Goal: Task Accomplishment & Management: Complete application form

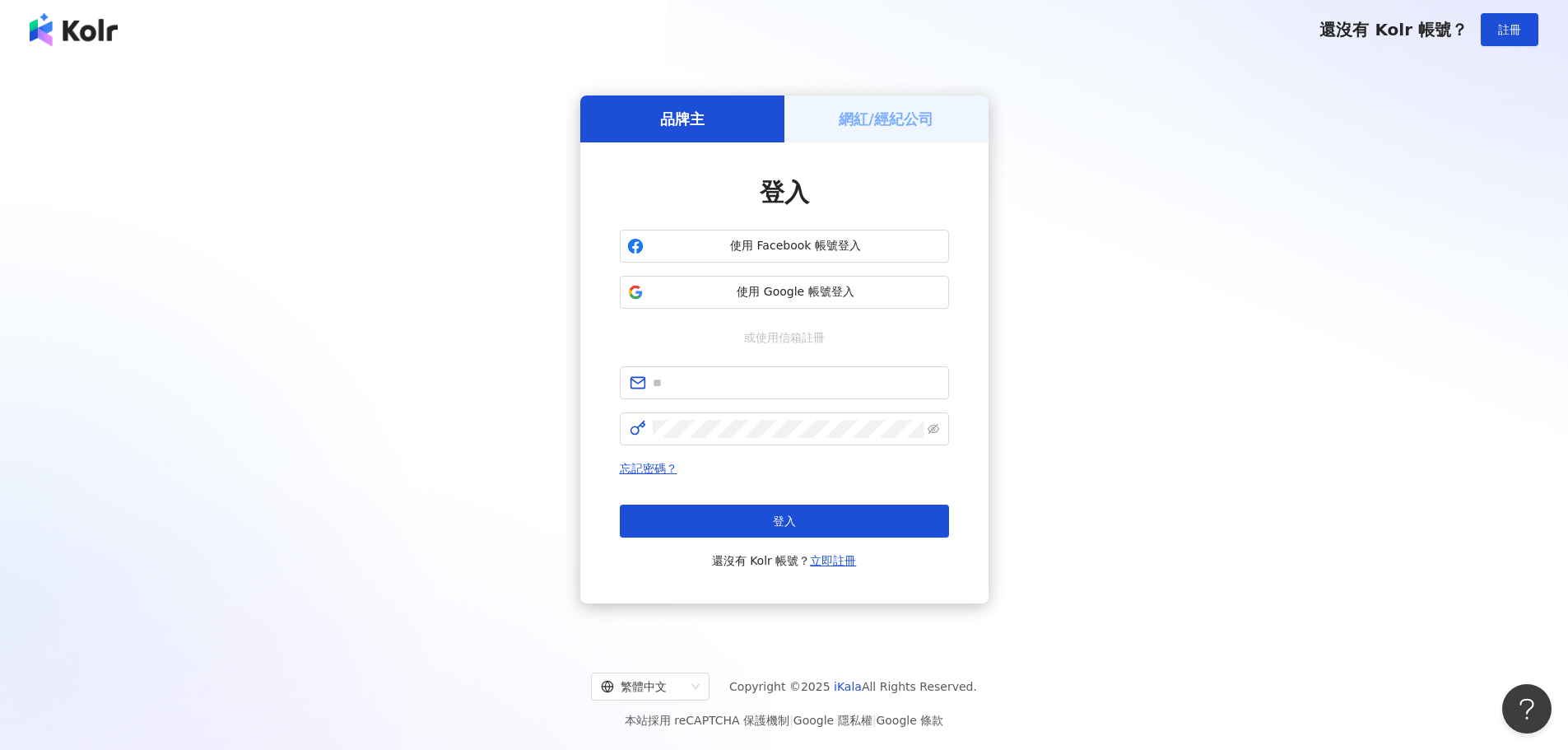
click at [654, 259] on button "使用 Facebook 帳號登入" at bounding box center [784, 247] width 329 height 33
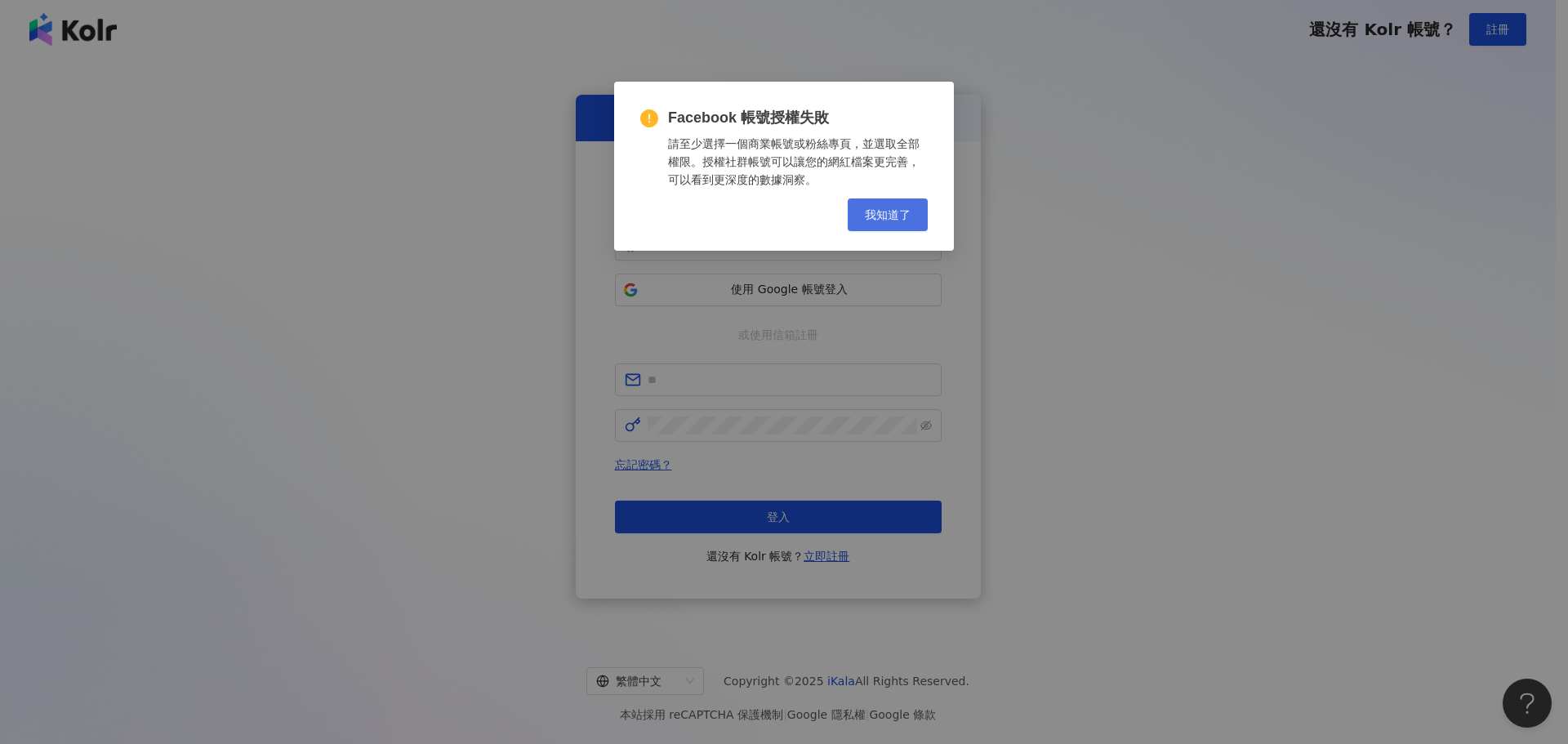
click at [898, 216] on span "我知道了" at bounding box center [887, 214] width 46 height 13
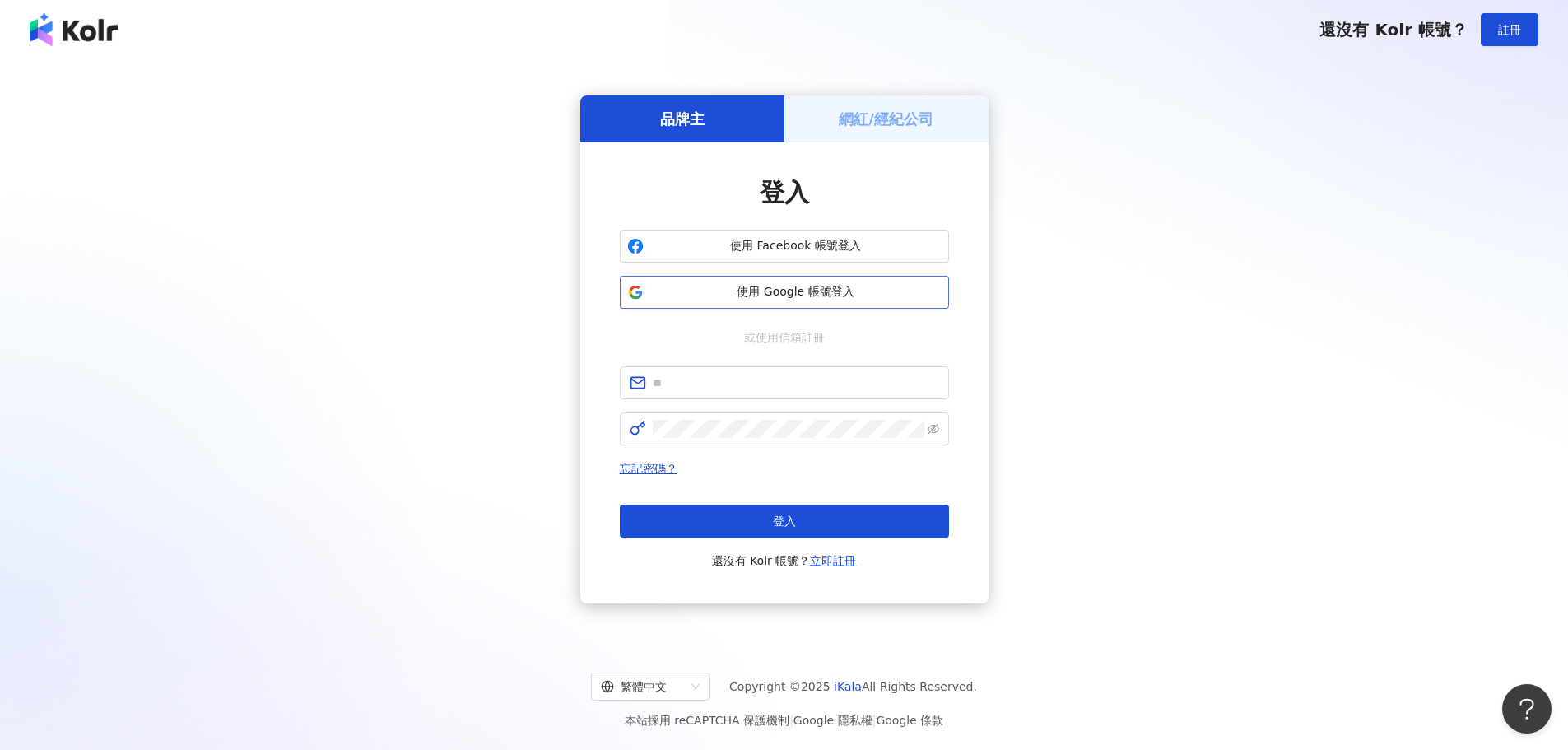
click at [792, 289] on span "使用 Google 帳號登入" at bounding box center [796, 292] width 291 height 17
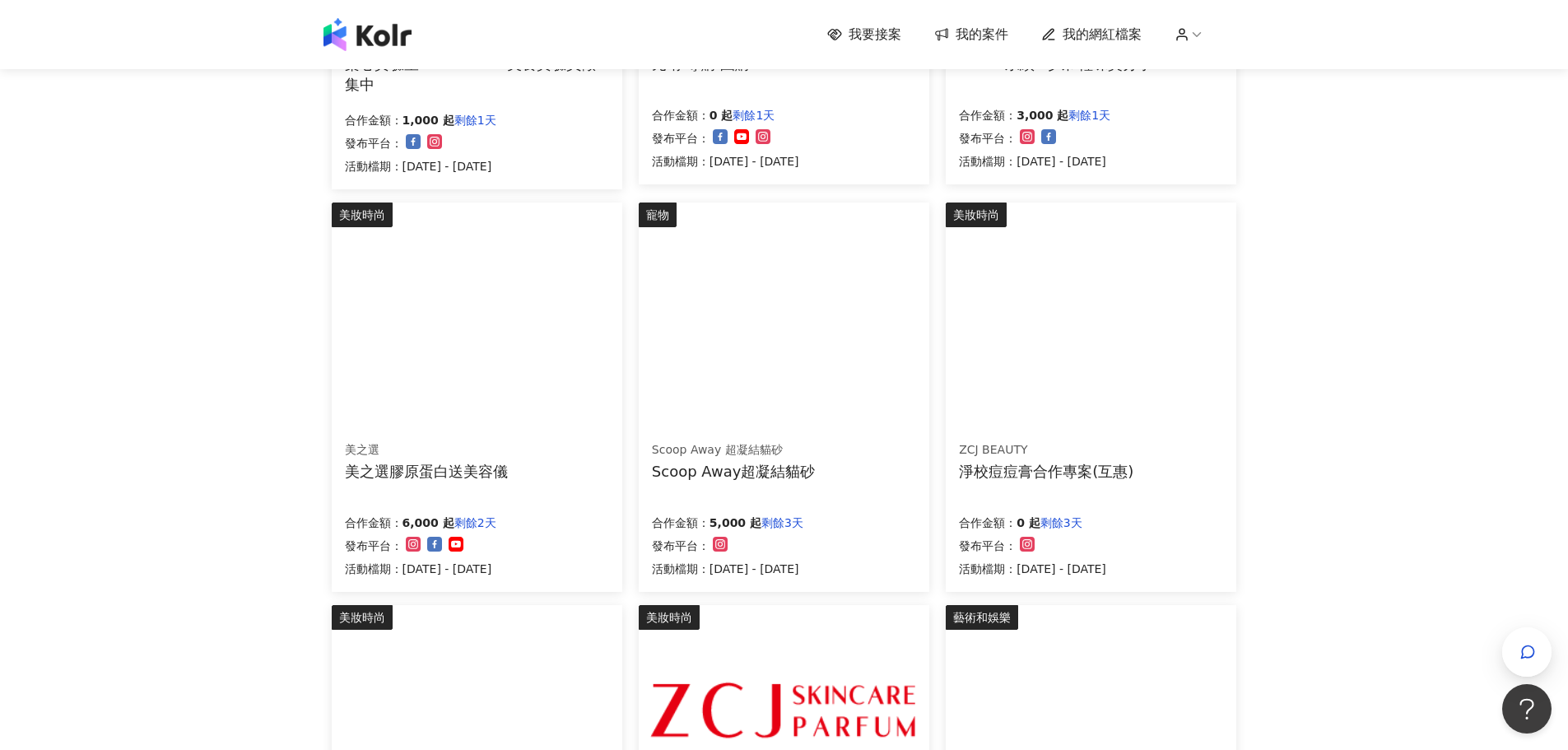
scroll to position [494, 0]
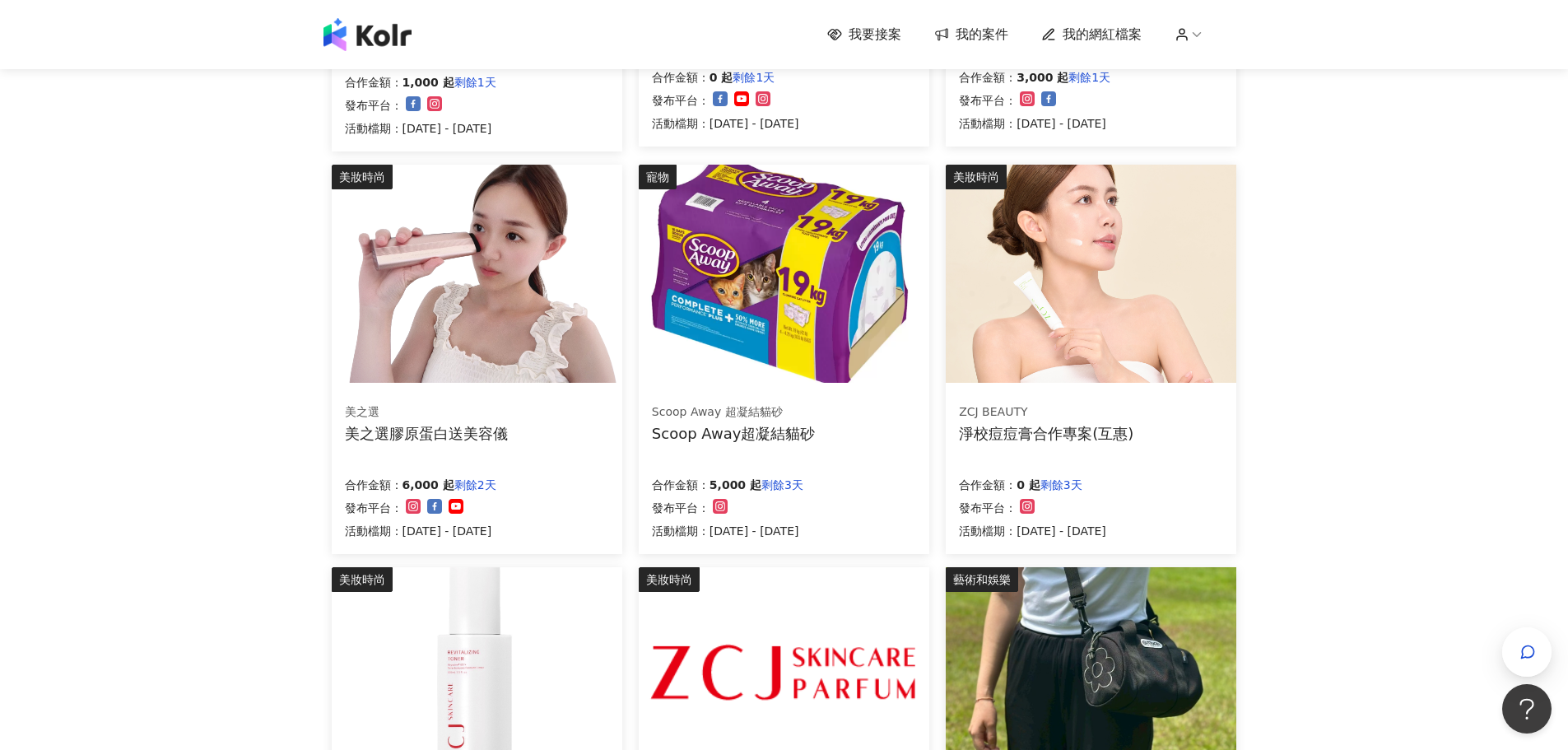
click at [533, 315] on img at bounding box center [476, 273] width 290 height 218
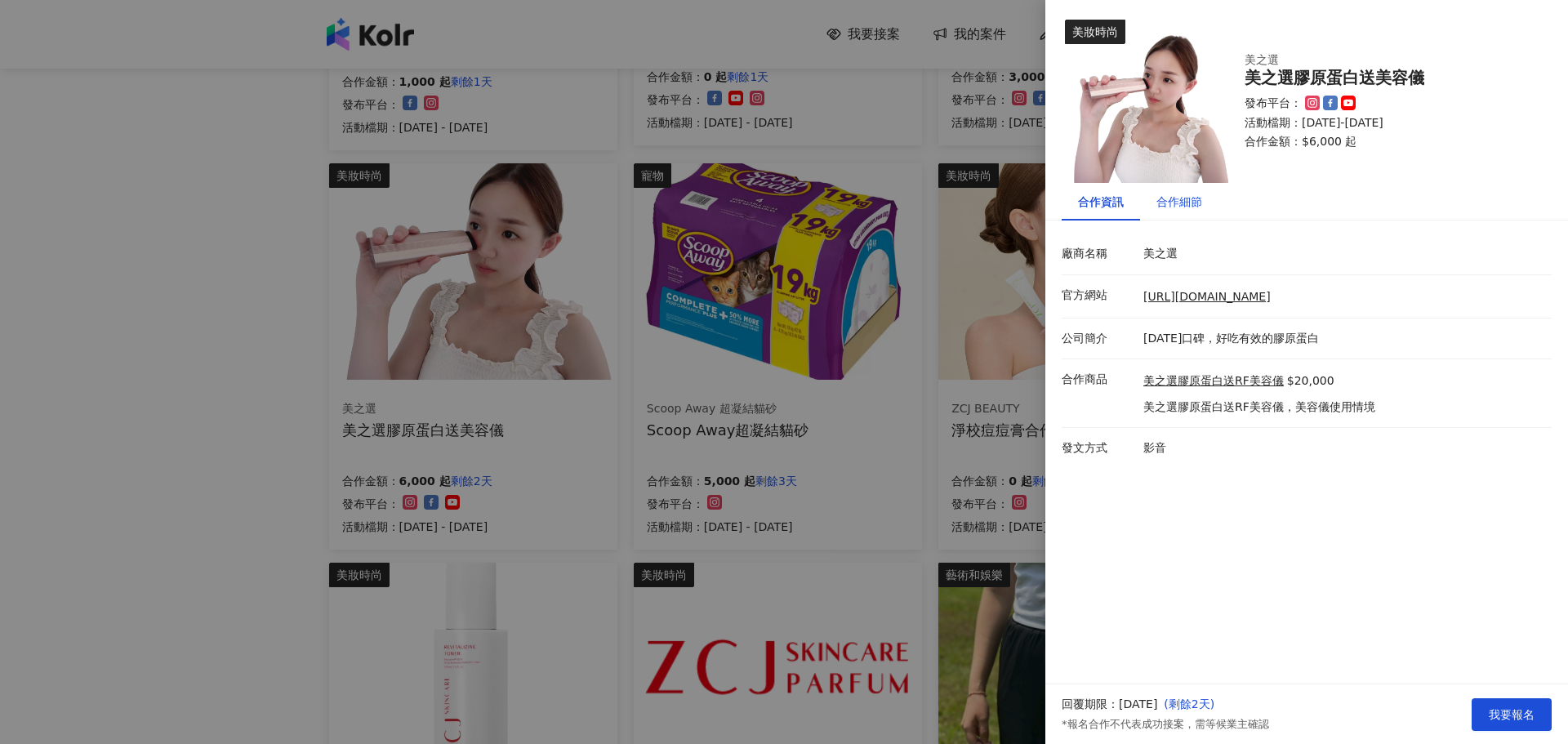
click at [1171, 208] on div "合作細節" at bounding box center [1180, 202] width 46 height 18
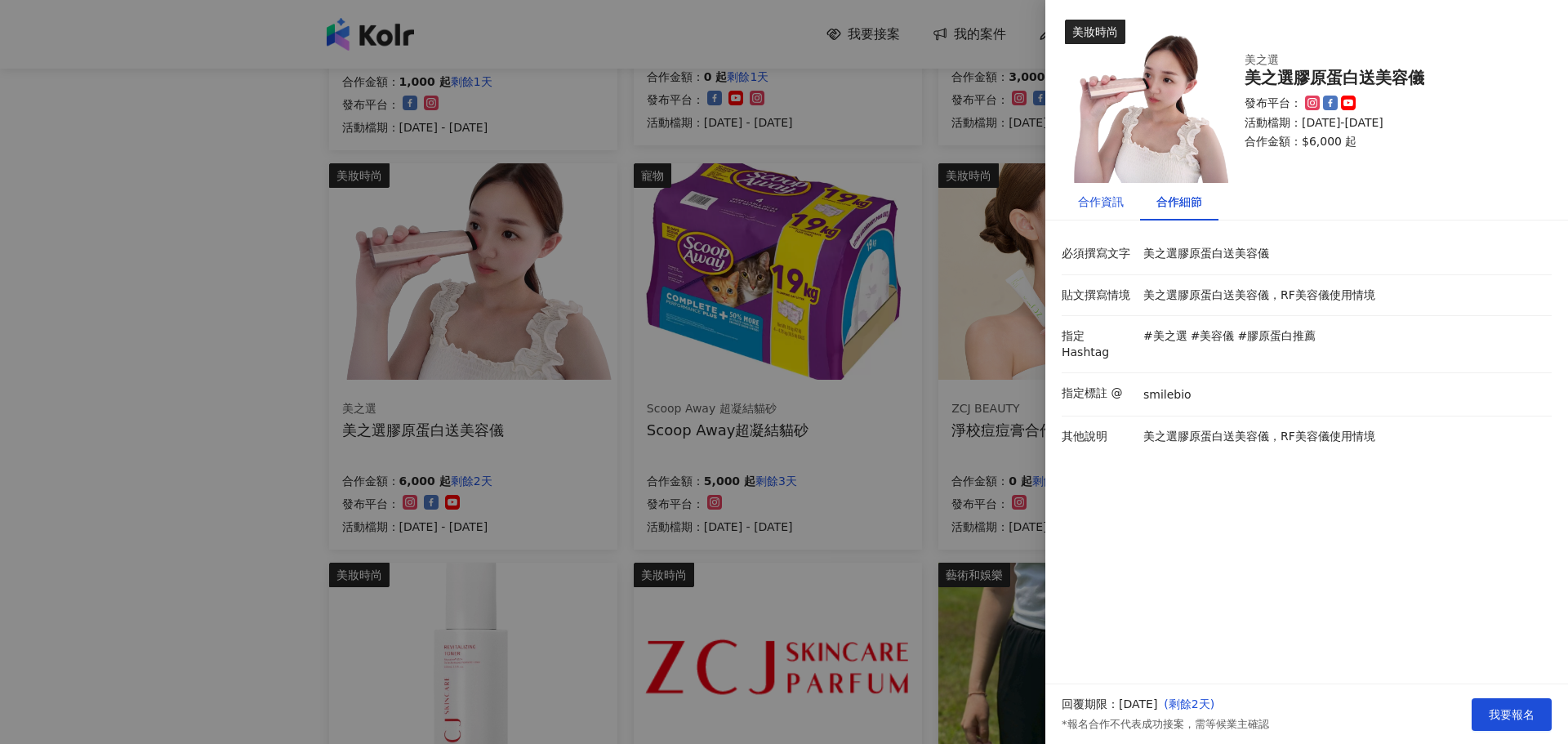
click at [1106, 196] on div "合作資訊" at bounding box center [1101, 202] width 46 height 18
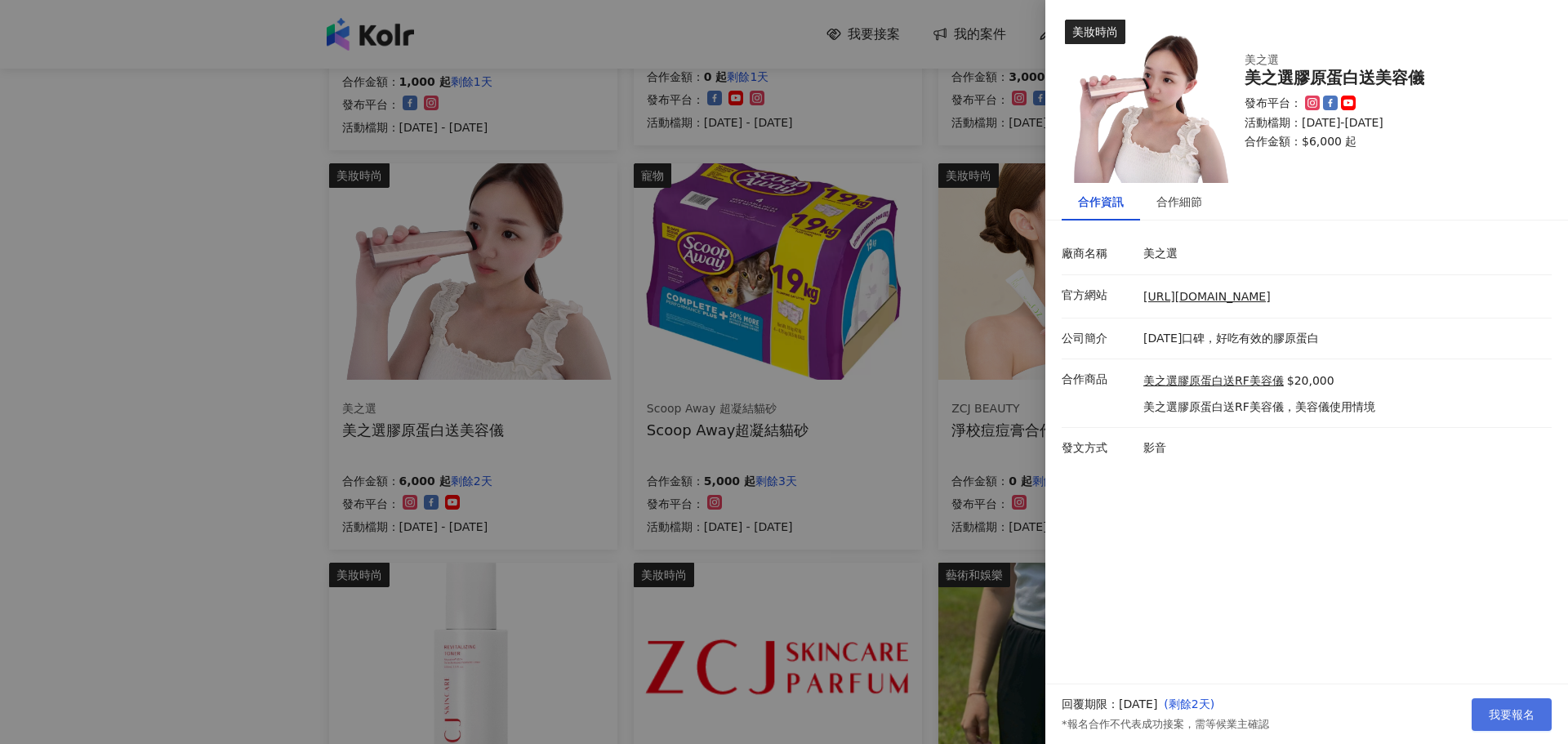
click at [1498, 712] on span "我要報名" at bounding box center [1512, 715] width 46 height 13
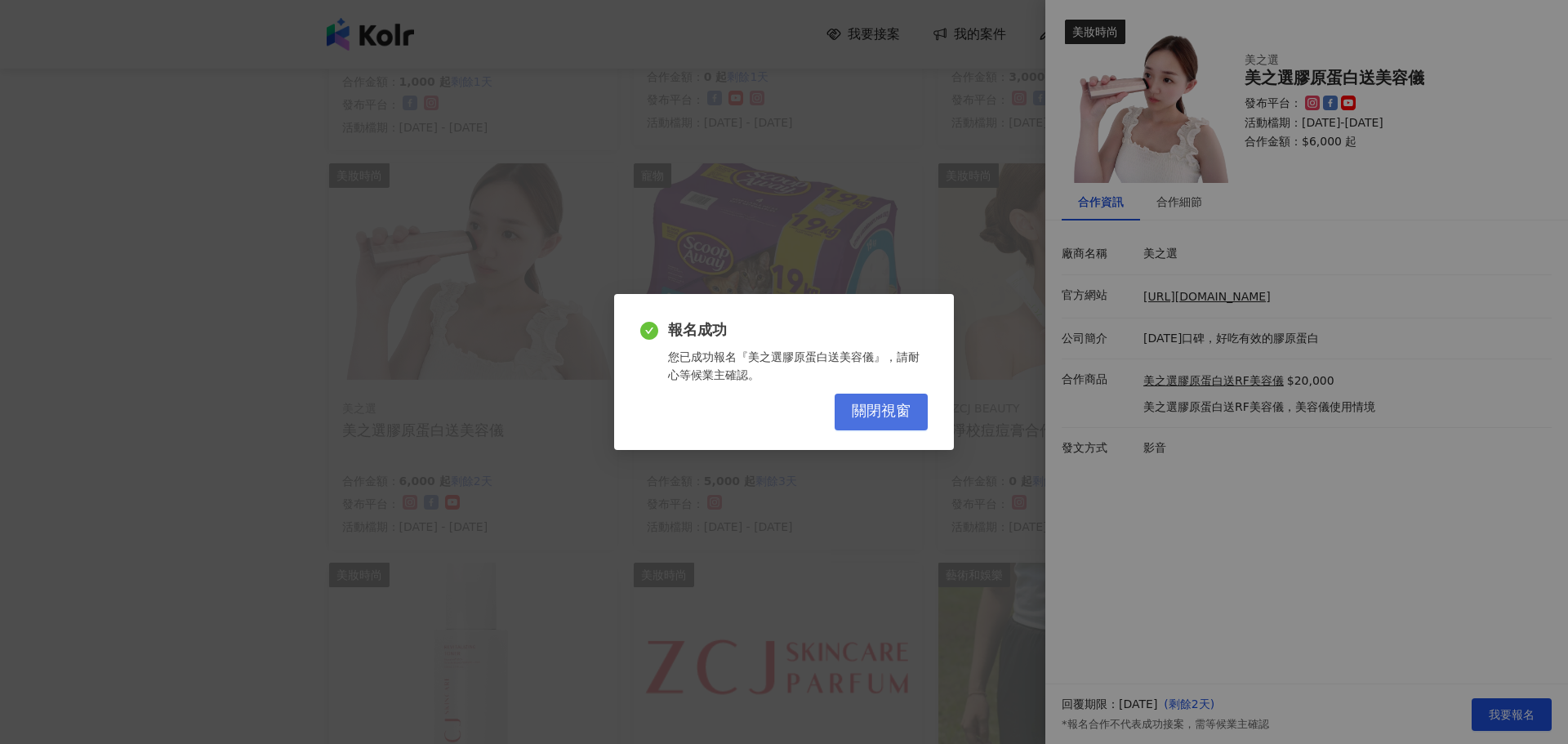
click at [902, 412] on span "關閉視窗" at bounding box center [881, 412] width 59 height 18
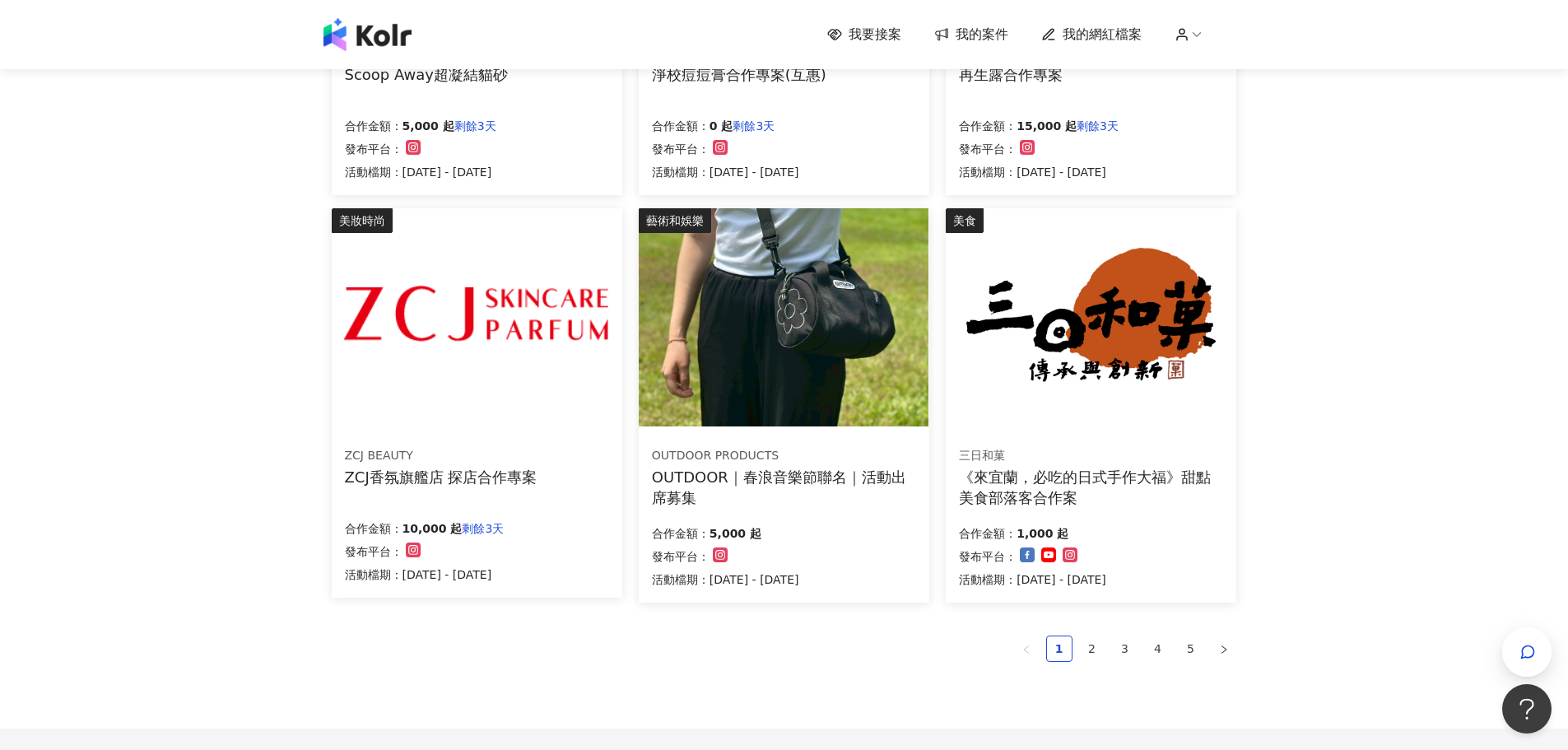
scroll to position [988, 0]
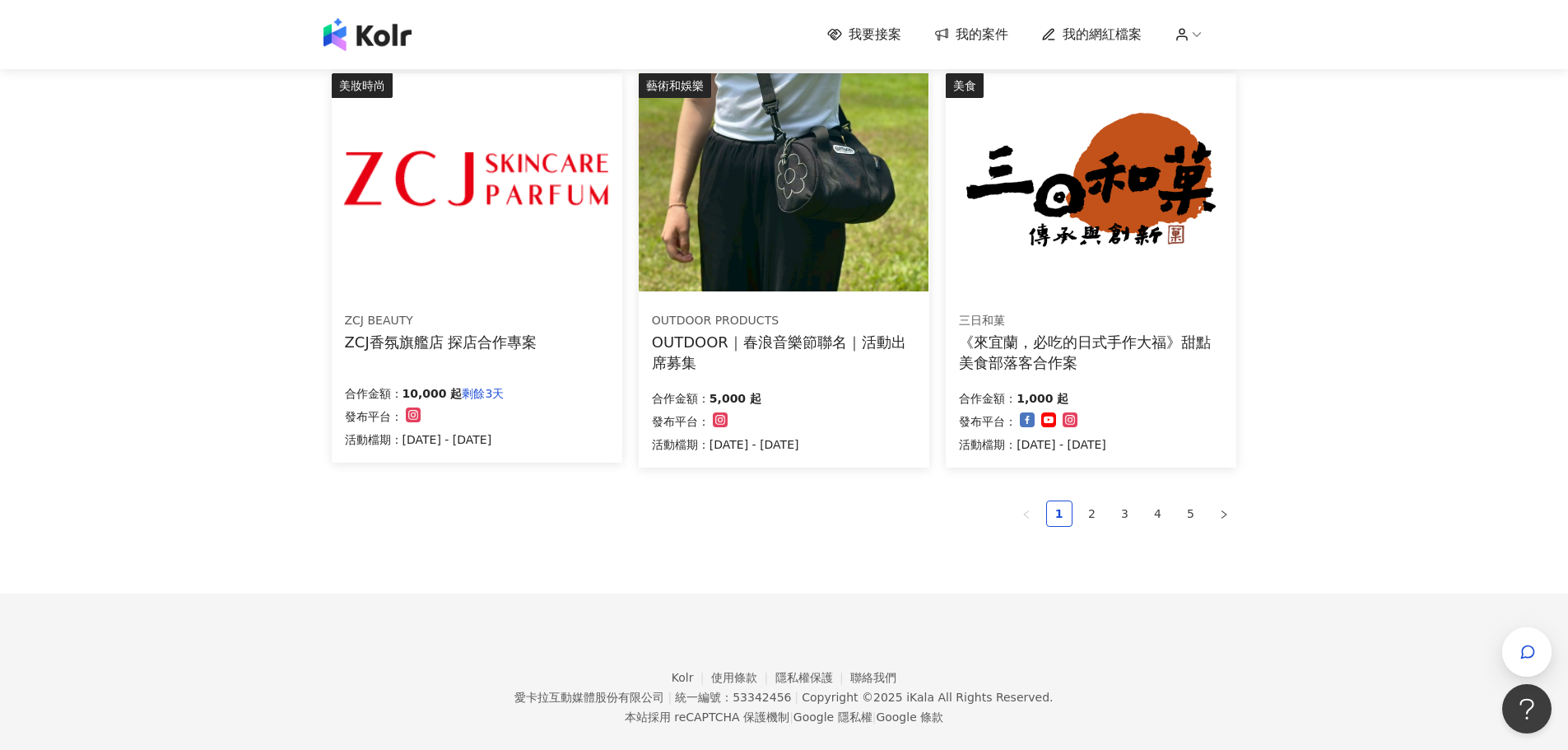
click at [540, 232] on img at bounding box center [476, 182] width 290 height 218
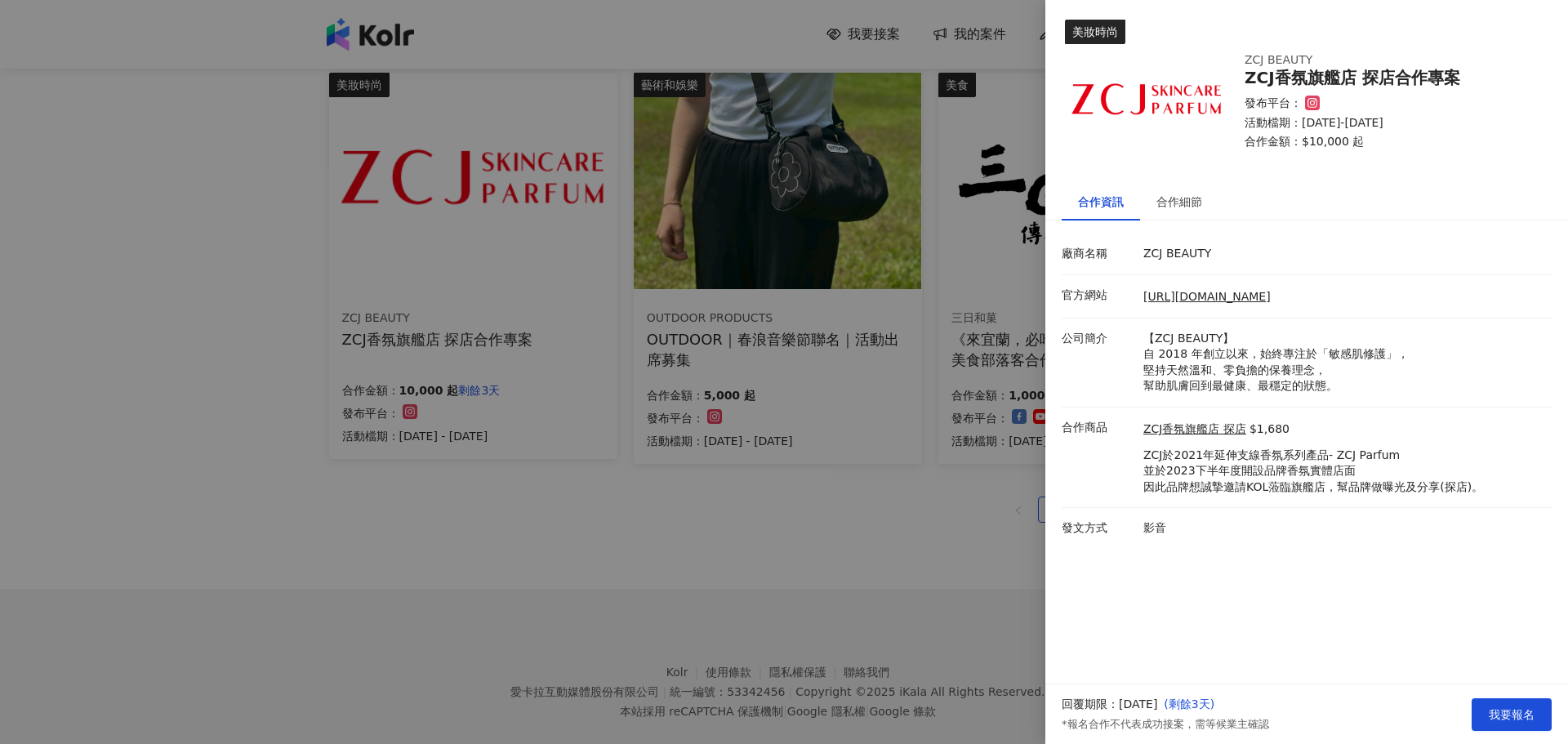
click at [762, 508] on div at bounding box center [784, 372] width 1568 height 744
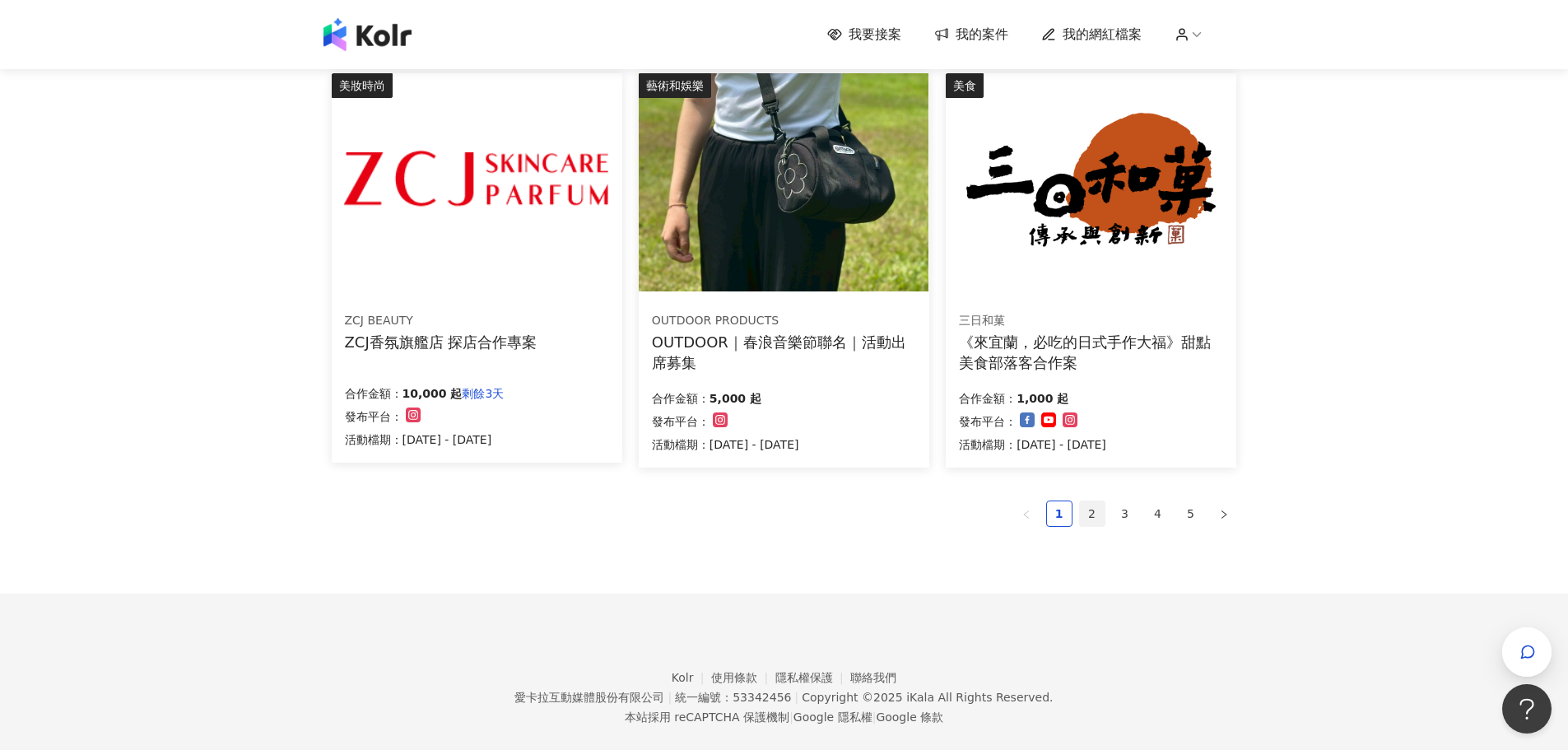
click at [1099, 515] on link "2" at bounding box center [1092, 514] width 25 height 25
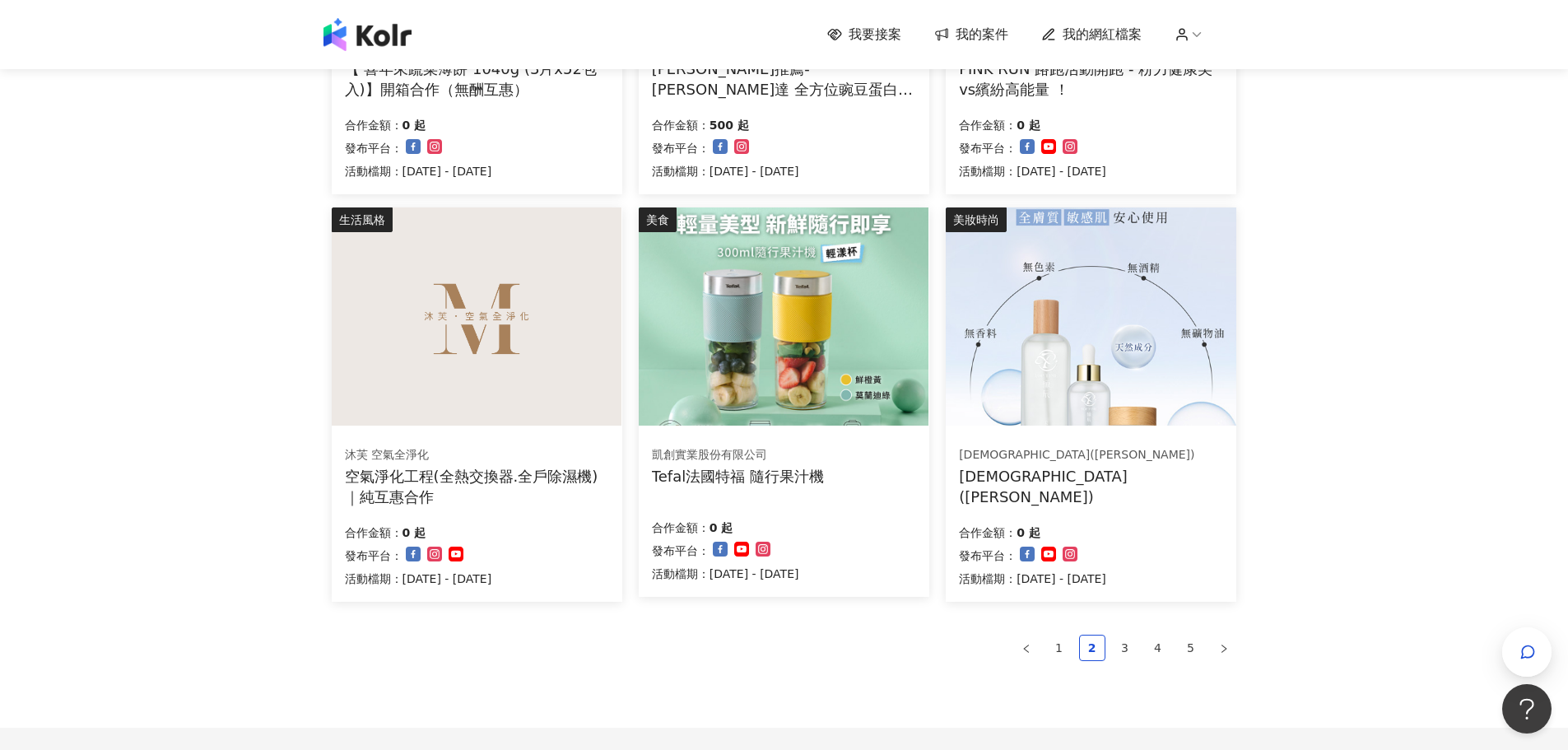
scroll to position [1017, 0]
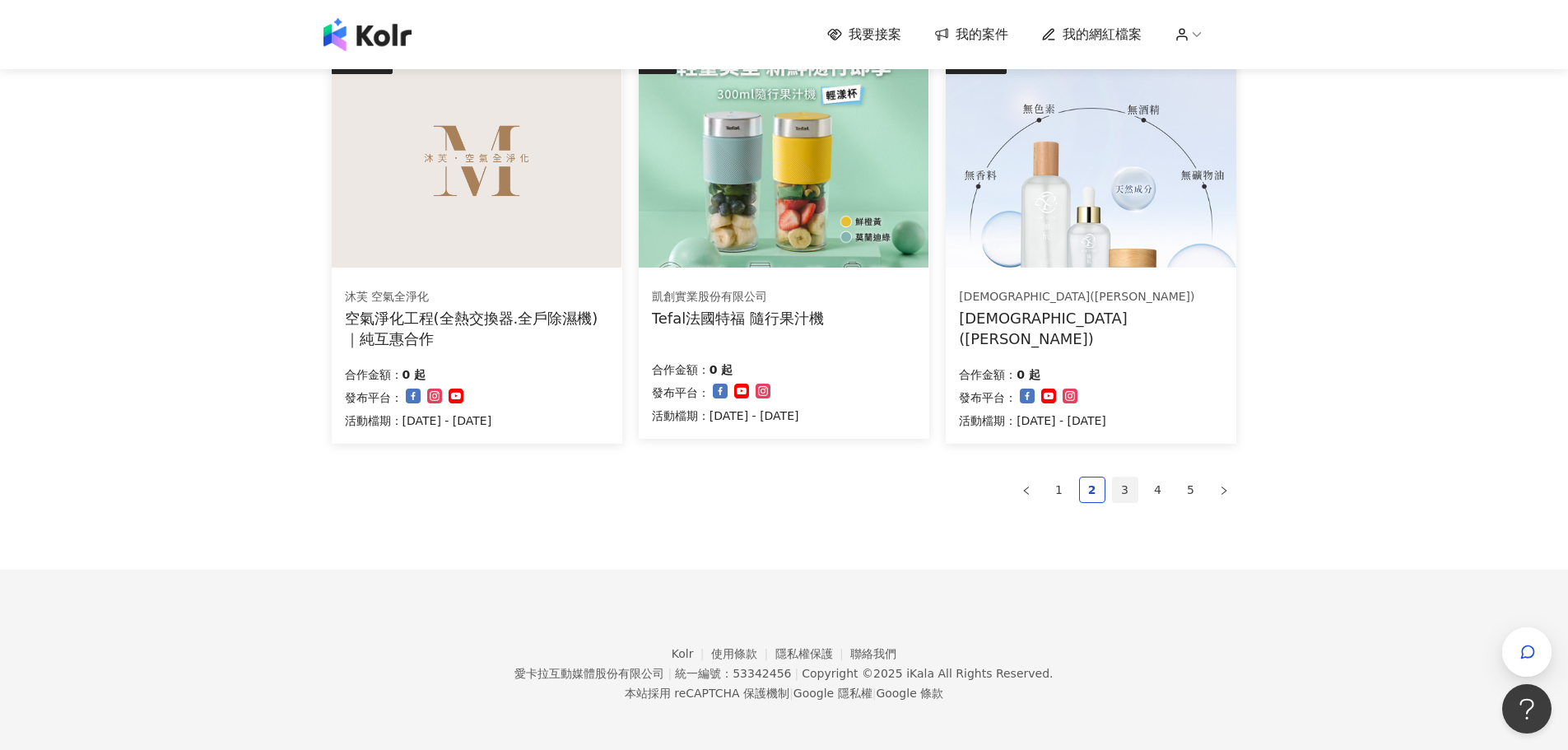
click at [1123, 478] on link "3" at bounding box center [1125, 489] width 25 height 25
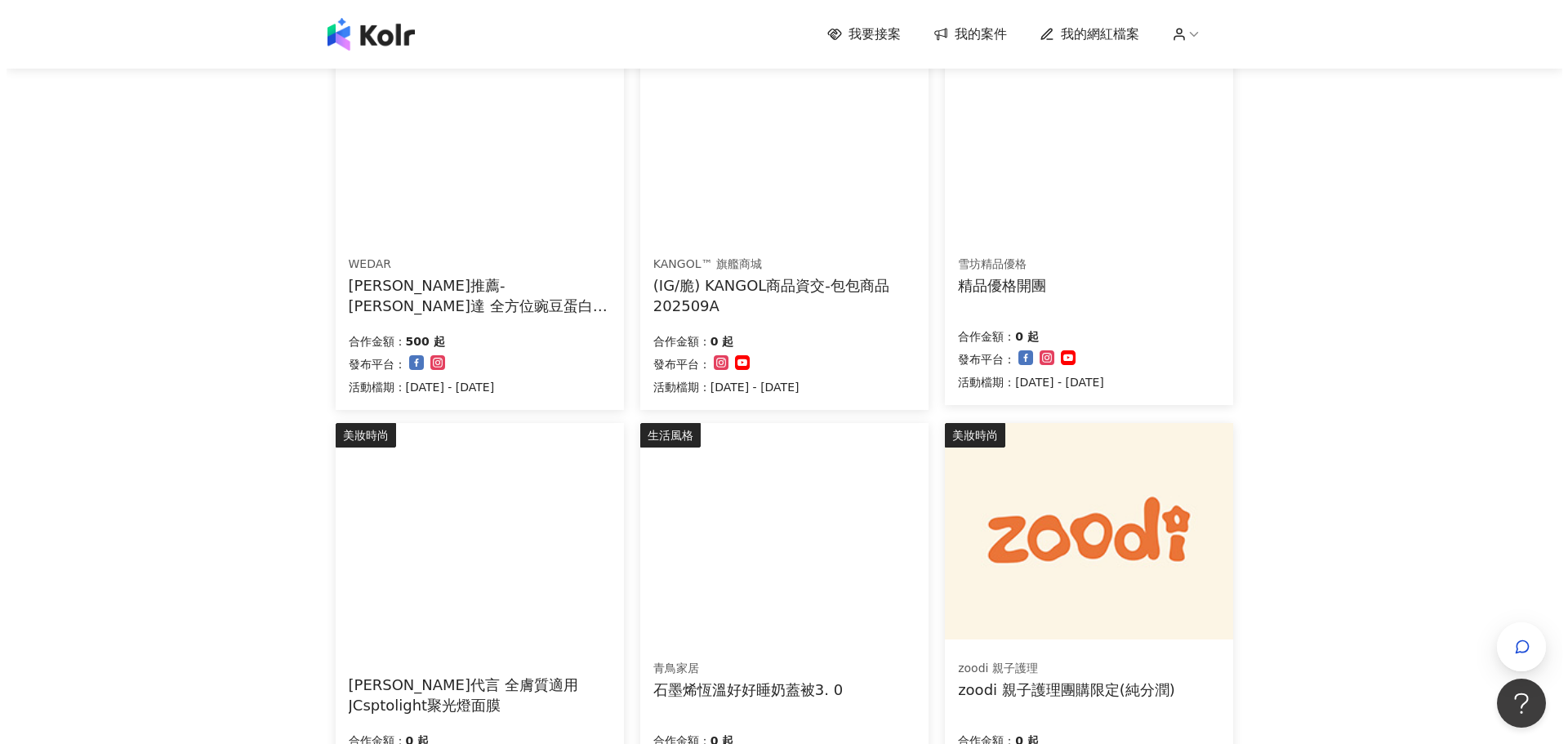
scroll to position [269, 0]
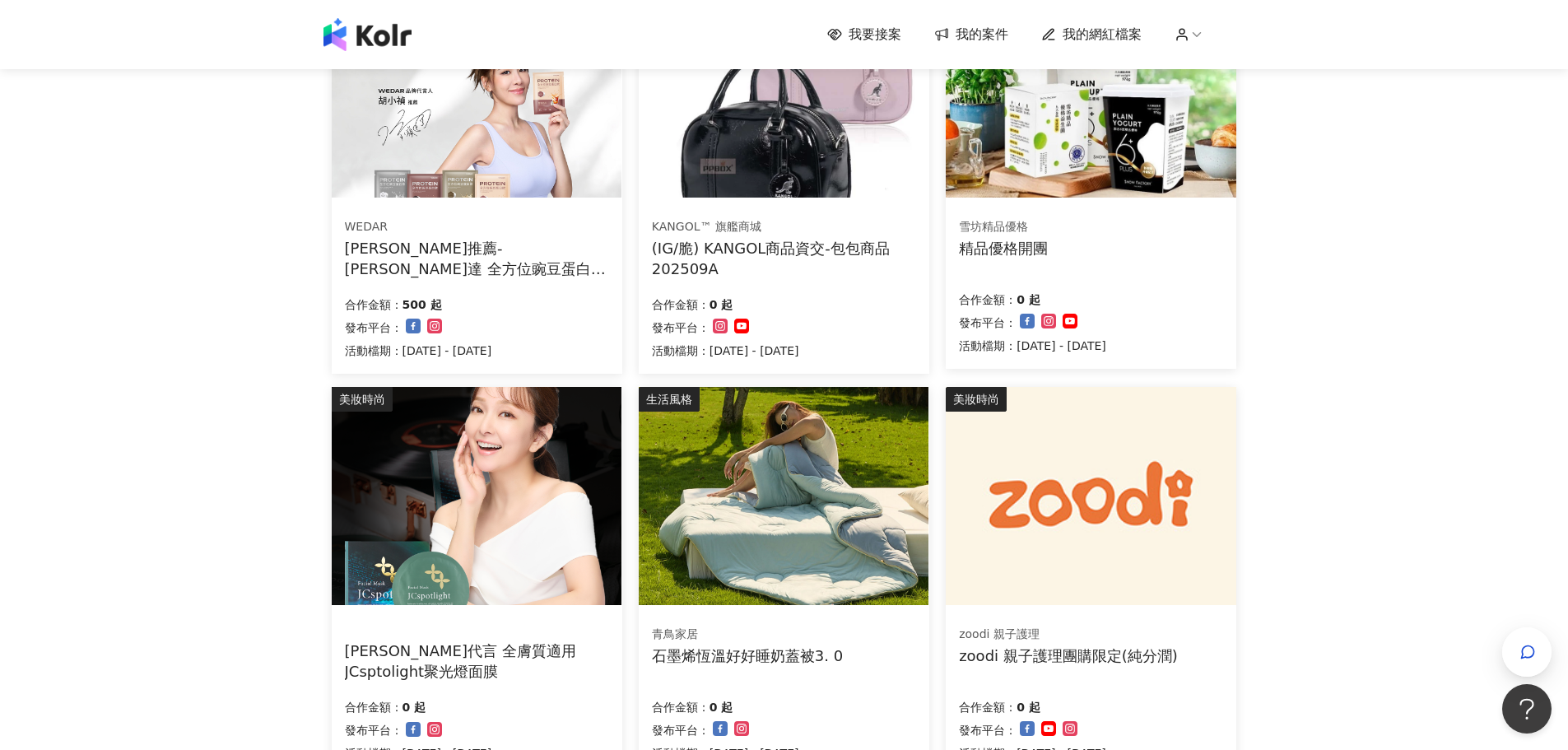
click at [760, 486] on img at bounding box center [783, 495] width 290 height 218
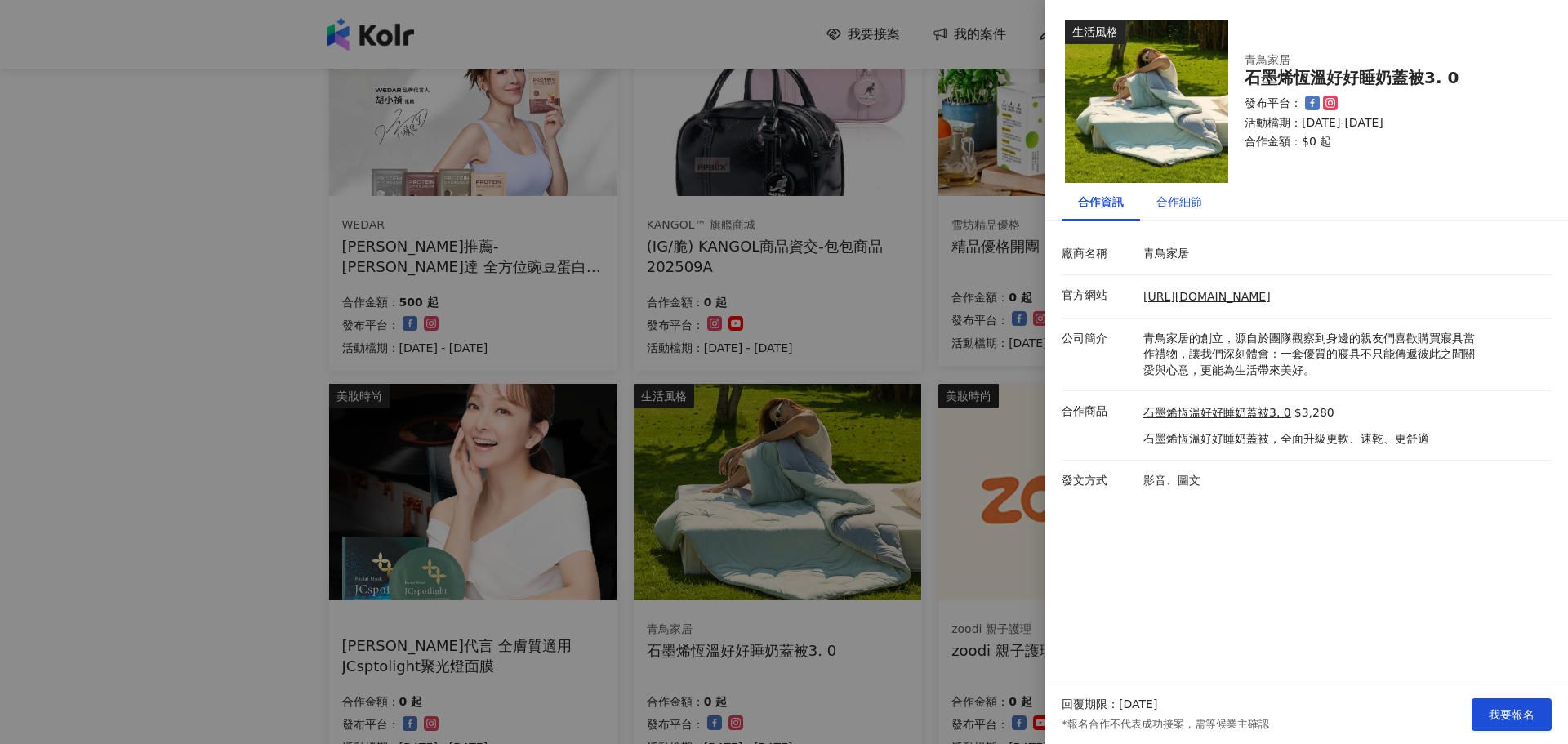
click at [1199, 202] on div "合作細節" at bounding box center [1180, 202] width 46 height 18
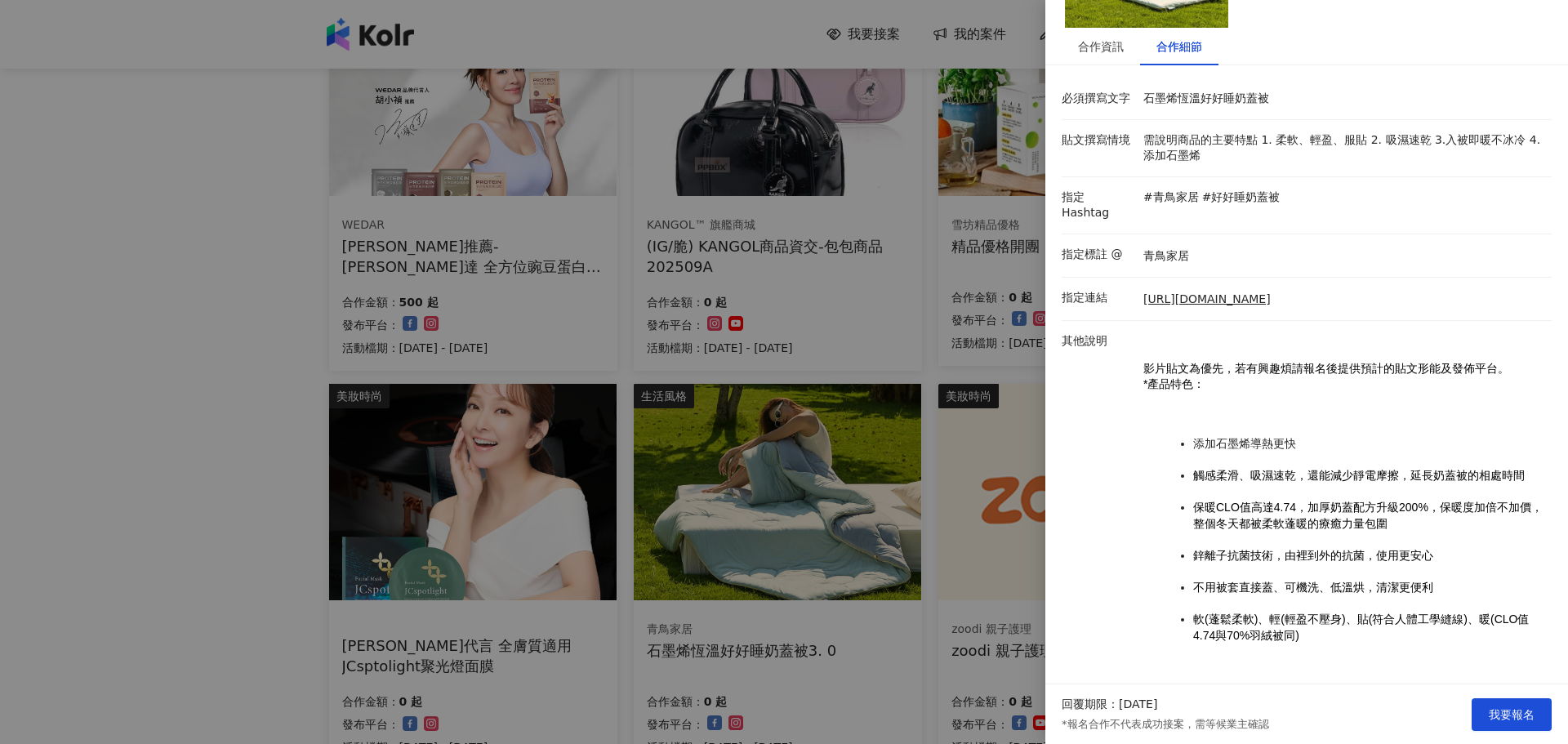
scroll to position [162, 0]
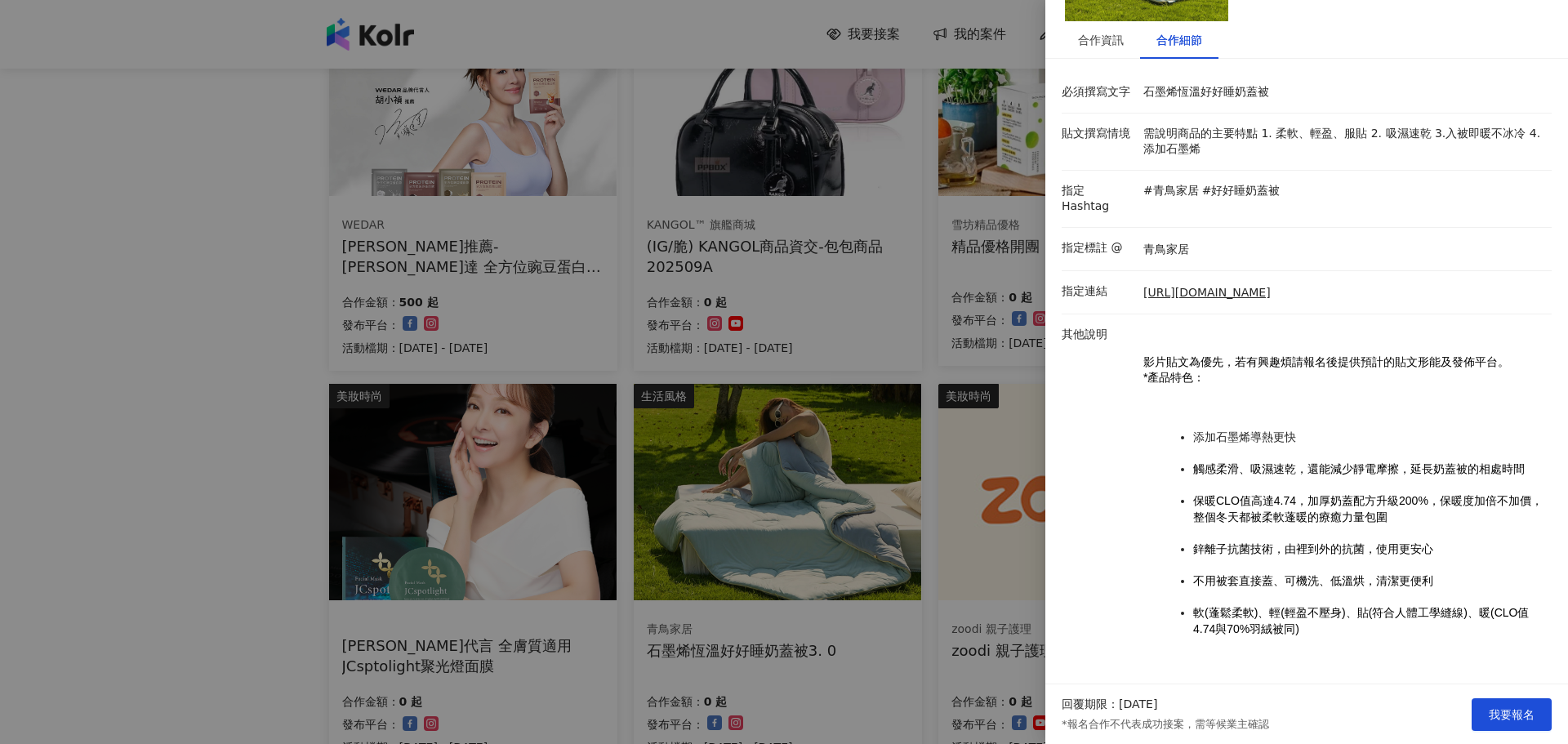
click at [34, 336] on div at bounding box center [784, 372] width 1568 height 744
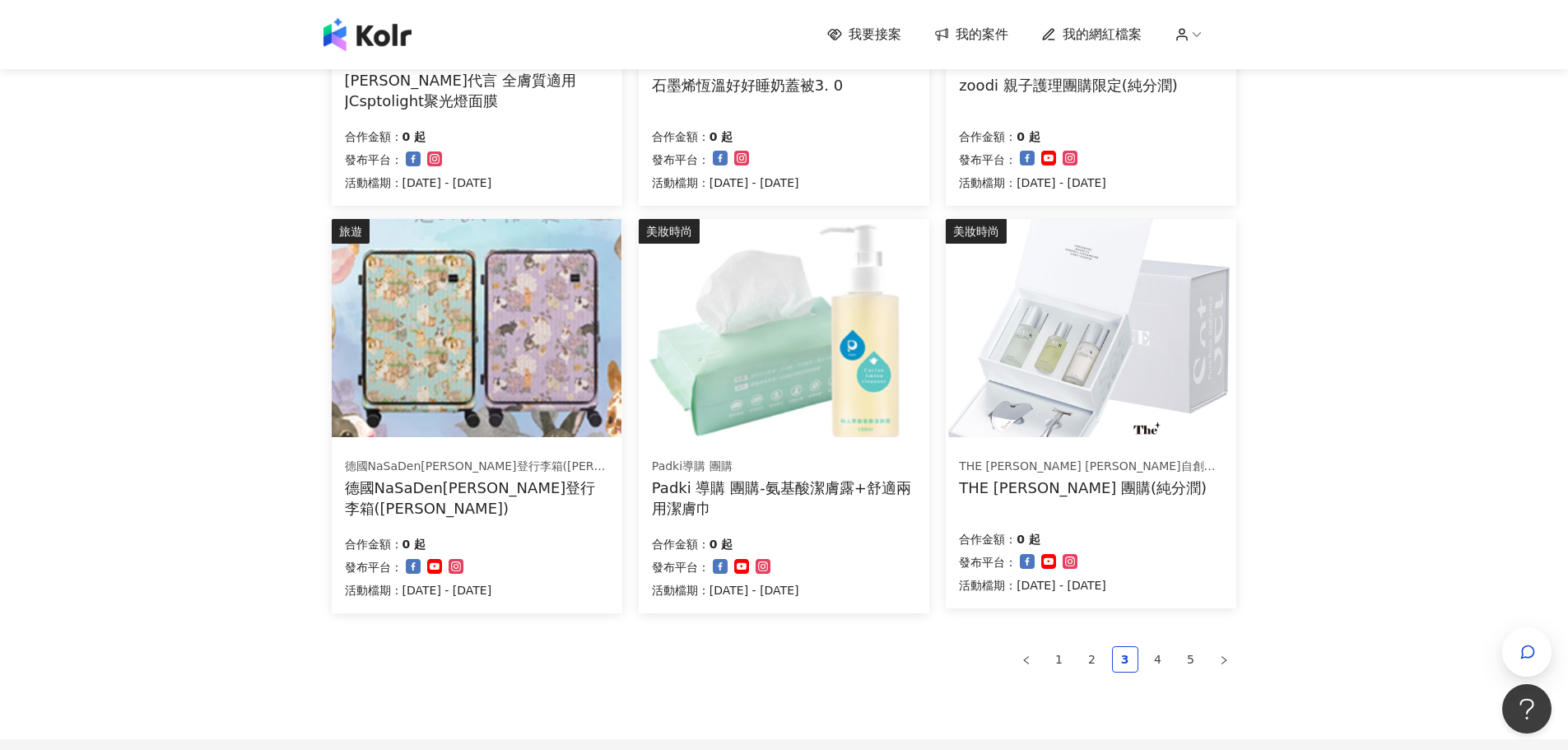
scroll to position [931, 0]
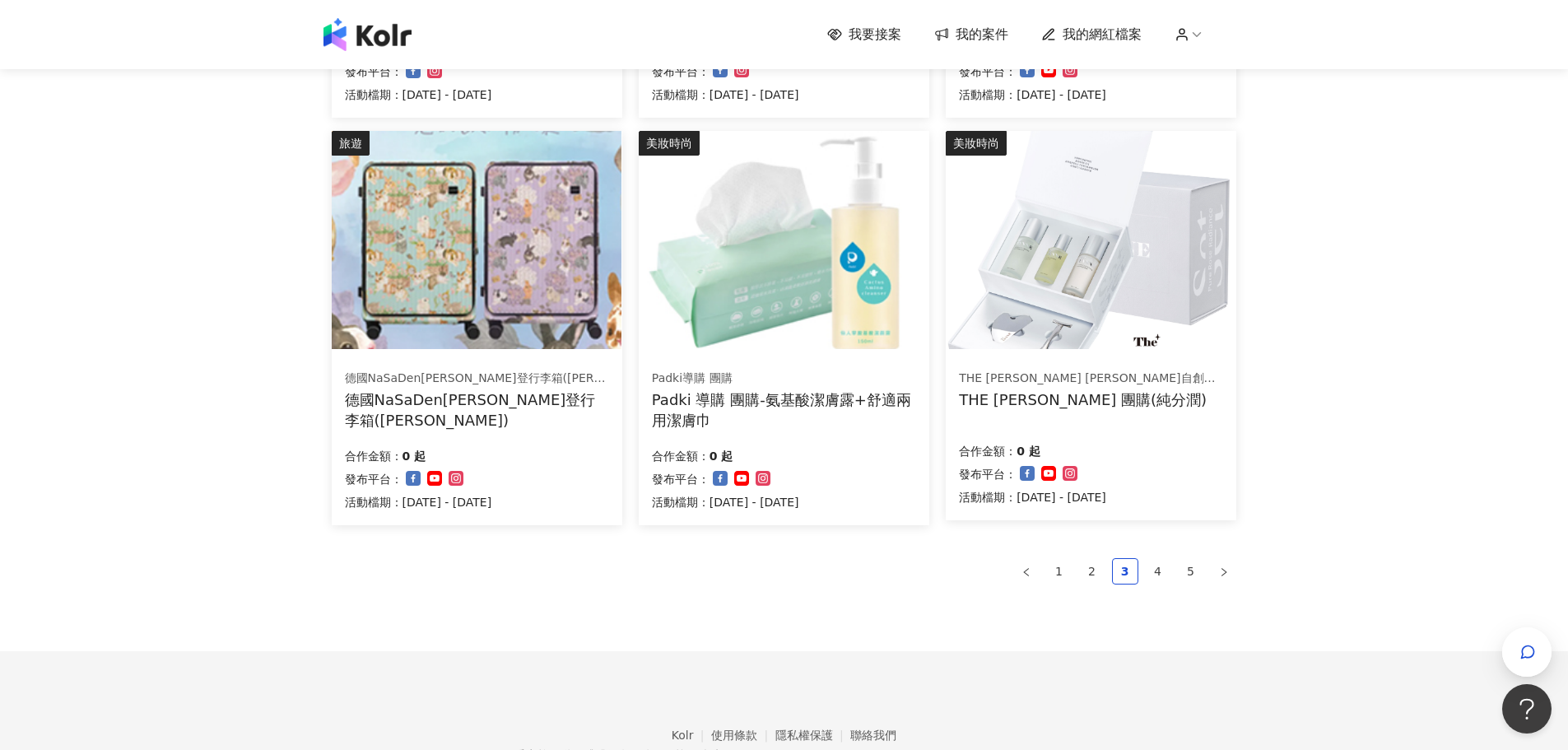
click at [1054, 295] on img at bounding box center [1090, 239] width 290 height 218
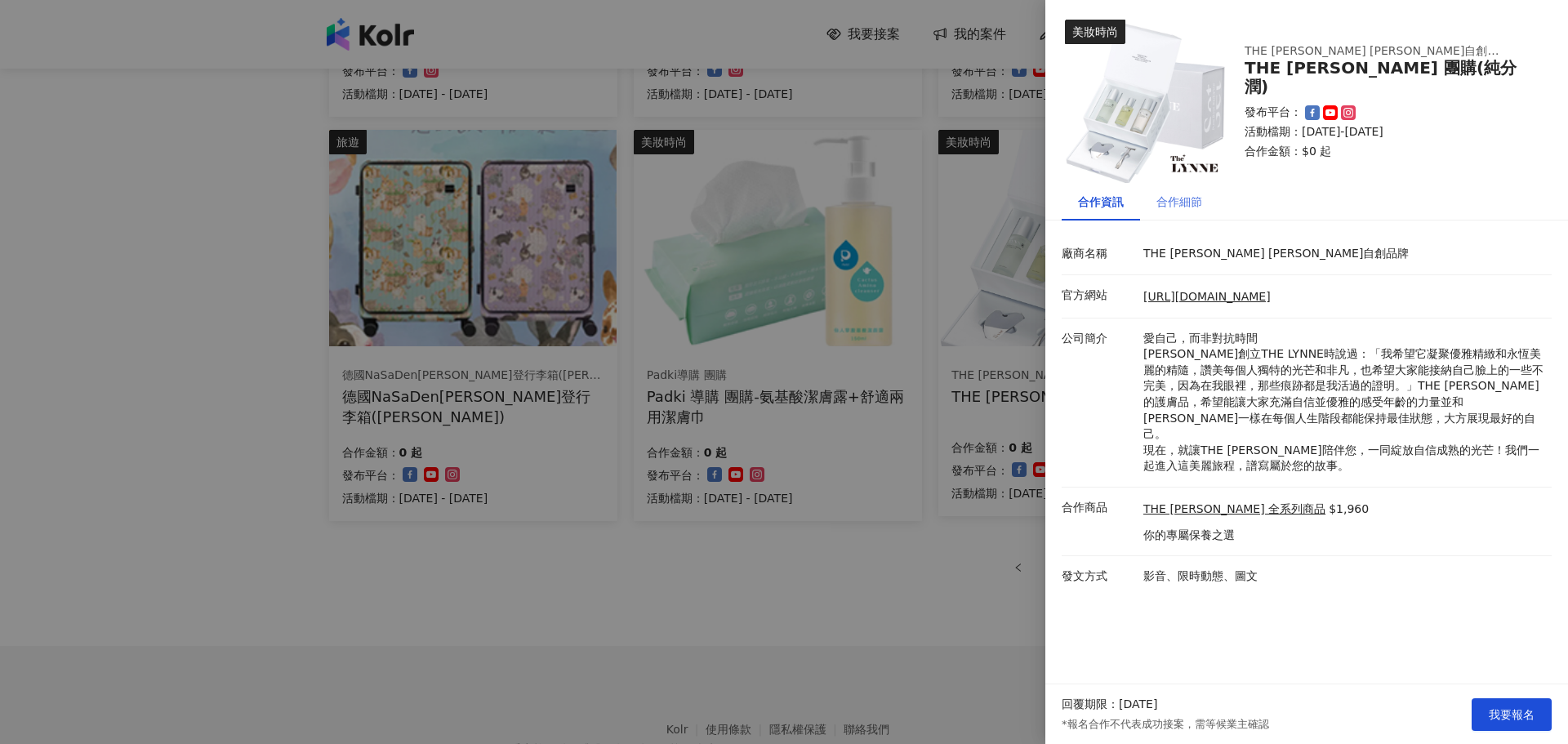
click at [1202, 198] on div "合作細節" at bounding box center [1179, 201] width 78 height 38
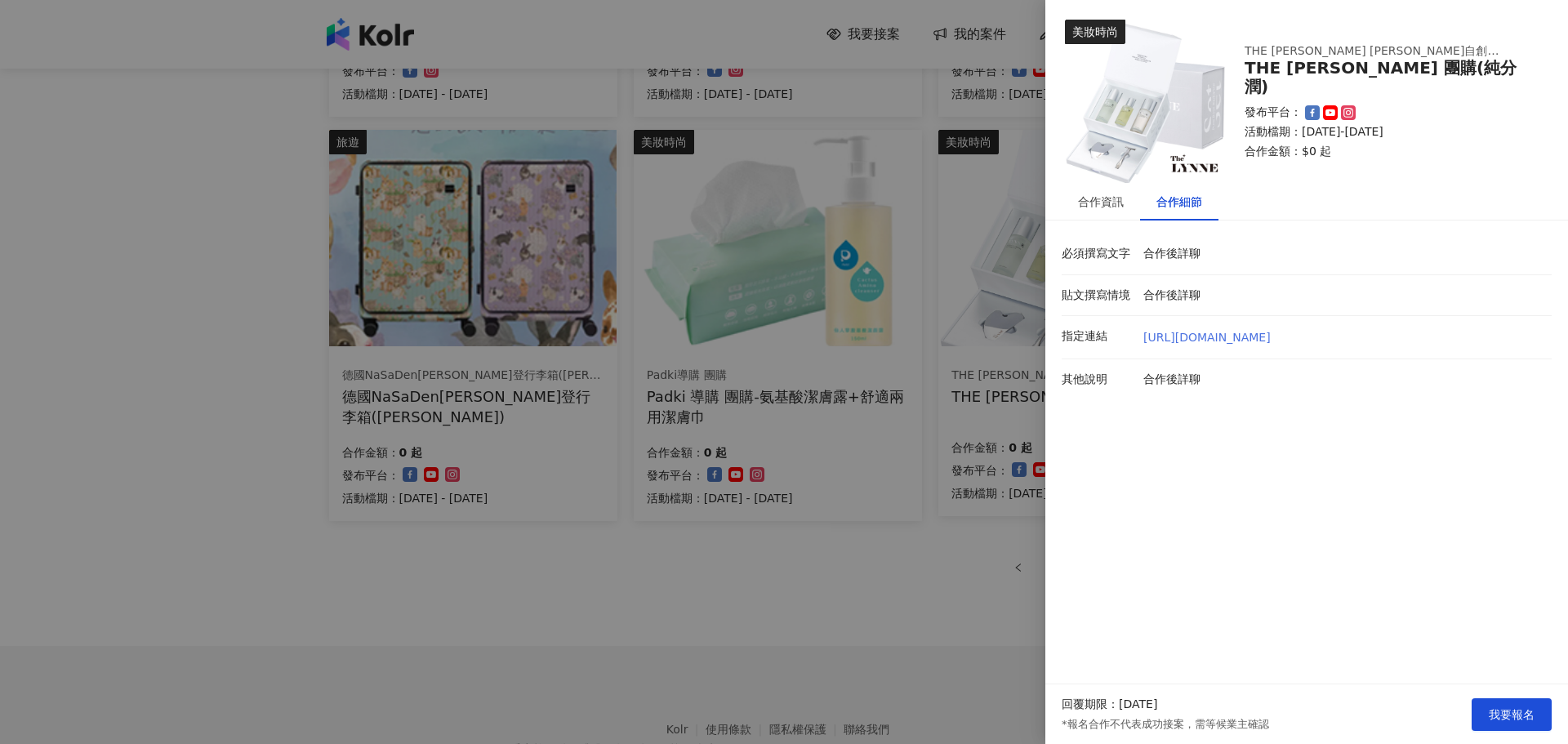
click at [1185, 336] on link "[URL][DOMAIN_NAME]" at bounding box center [1207, 338] width 128 height 17
click at [909, 562] on div at bounding box center [784, 372] width 1568 height 744
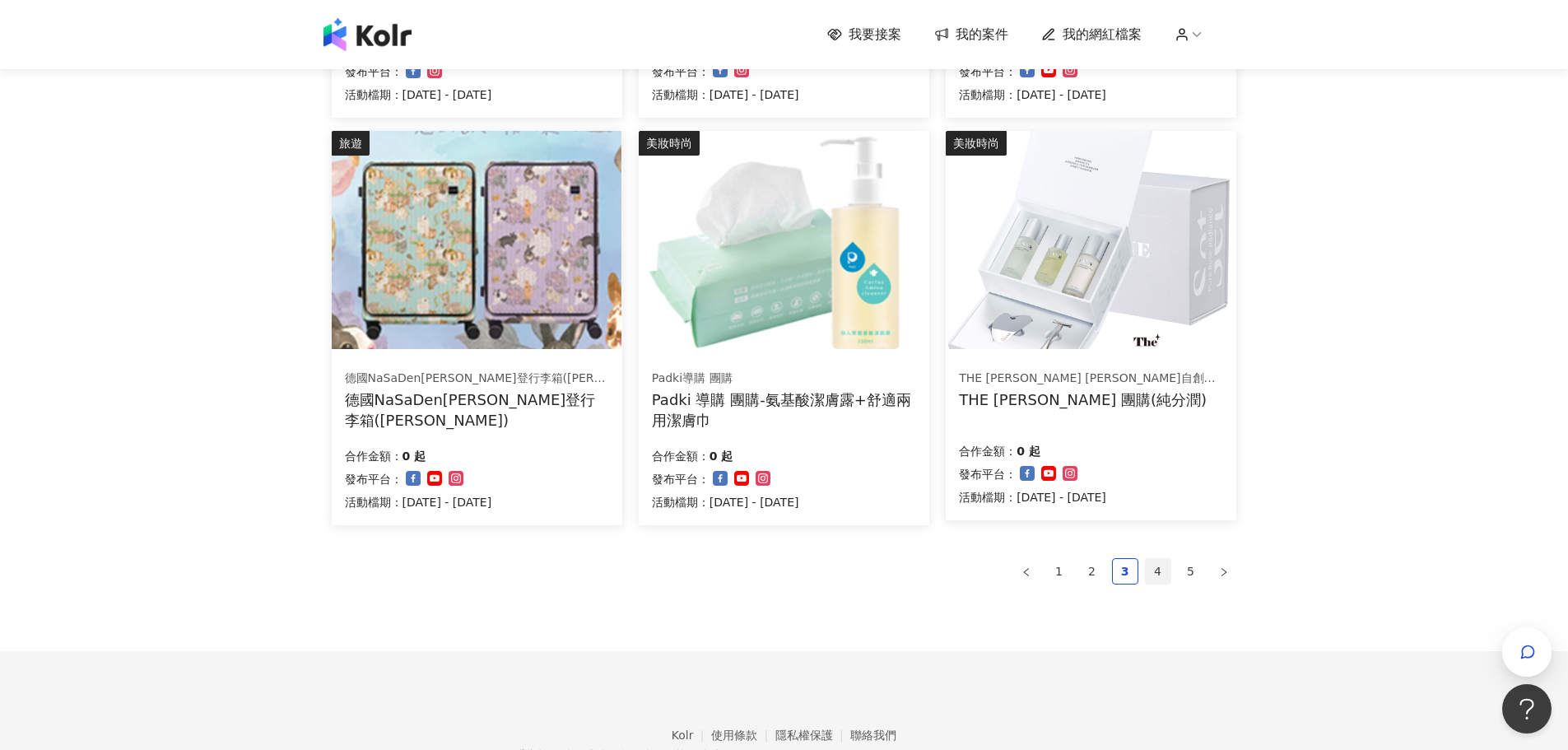
click at [1154, 570] on link "4" at bounding box center [1157, 571] width 25 height 25
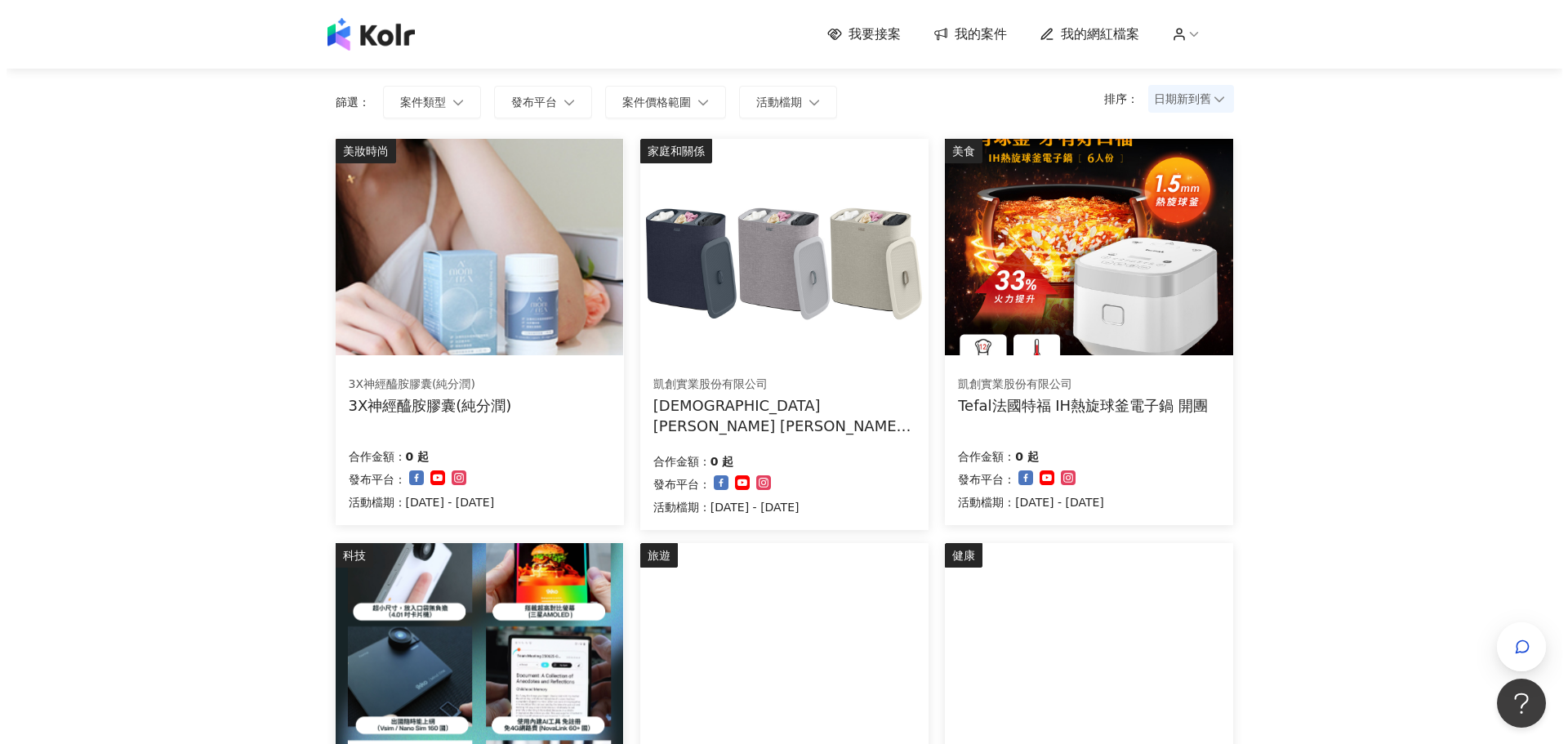
scroll to position [106, 0]
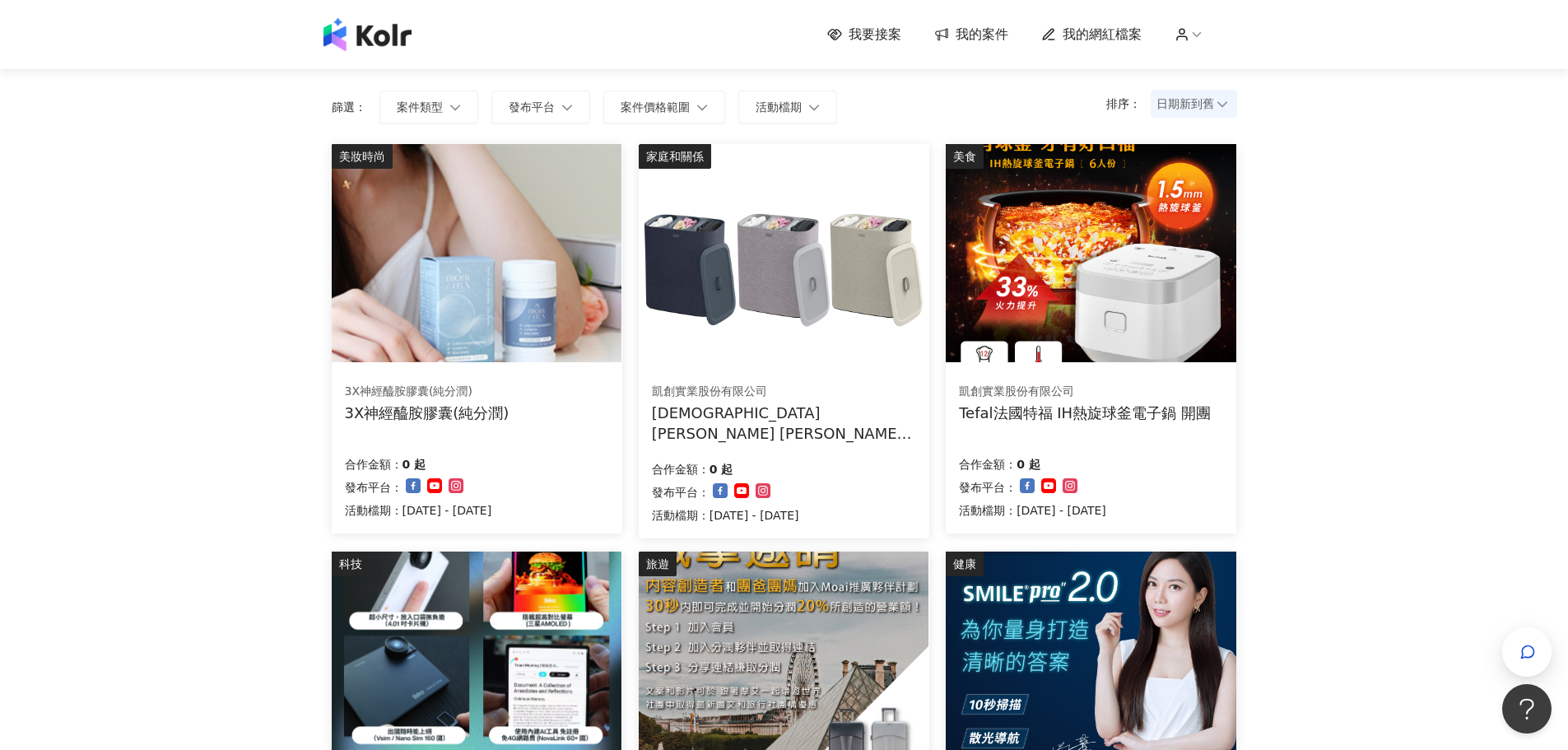
click at [1080, 276] on img at bounding box center [1090, 252] width 290 height 218
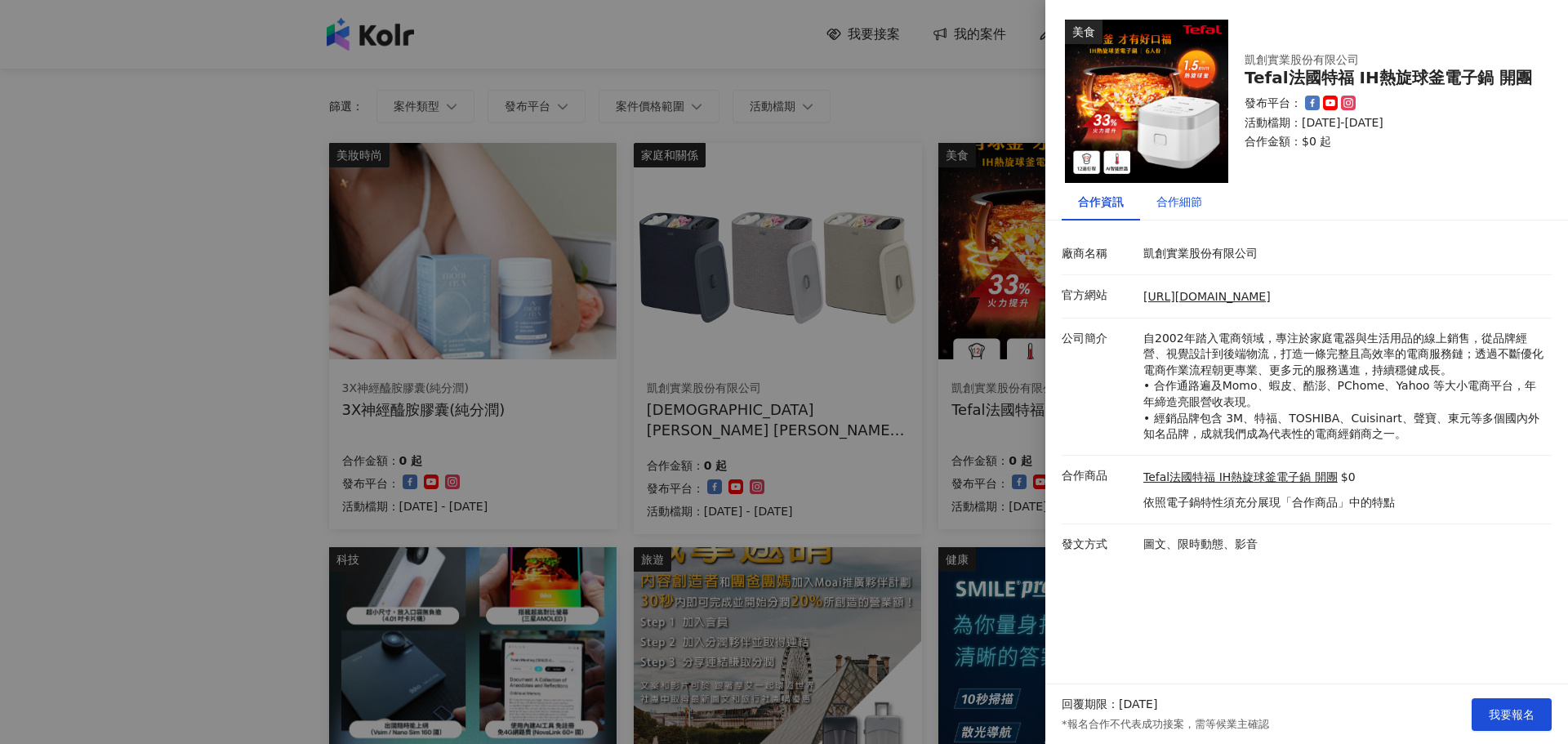
click at [1196, 207] on div "合作細節" at bounding box center [1180, 202] width 46 height 18
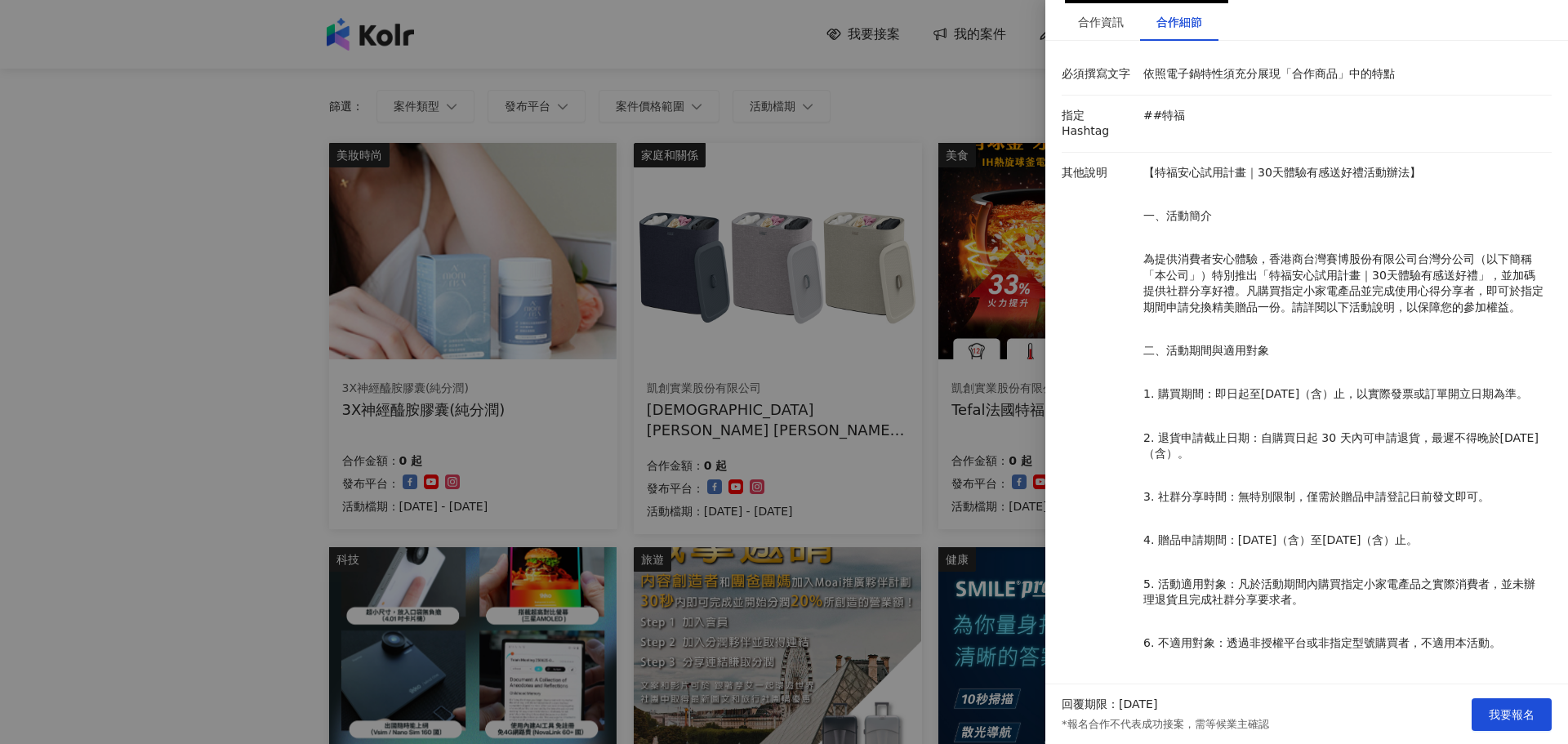
scroll to position [187, 0]
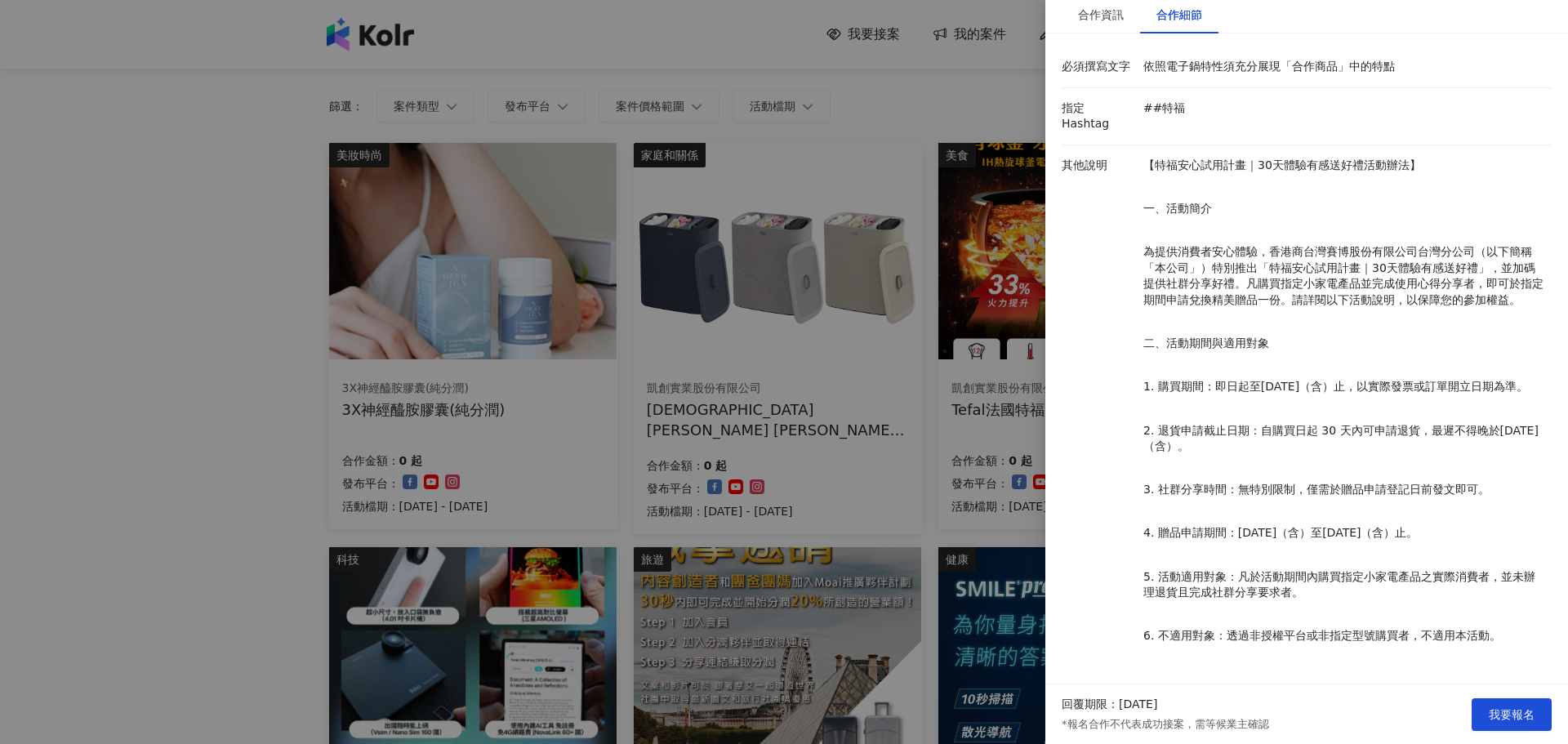
drag, startPoint x: 218, startPoint y: 344, endPoint x: 233, endPoint y: 341, distance: 15.3
click at [218, 343] on div at bounding box center [784, 372] width 1568 height 744
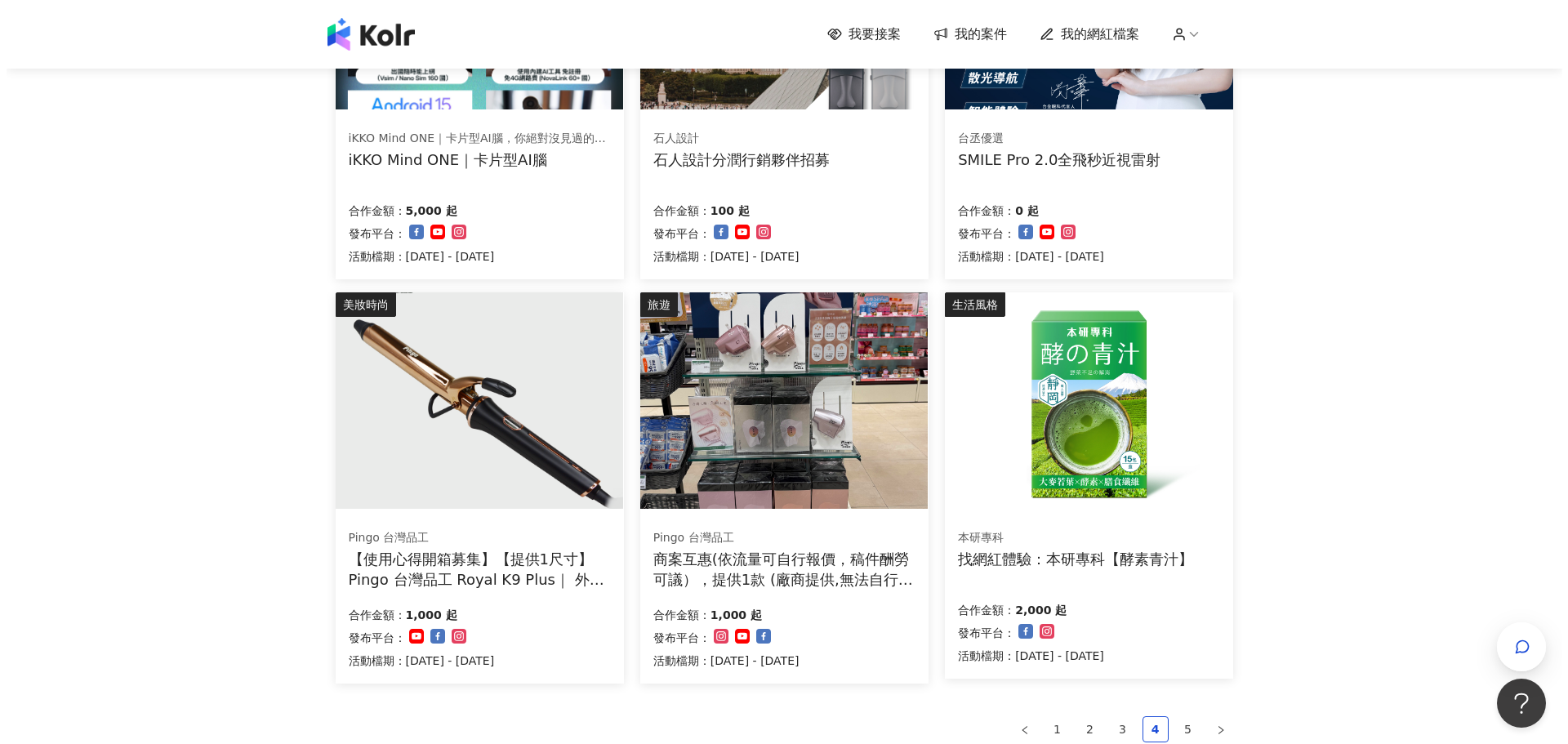
scroll to position [1004, 0]
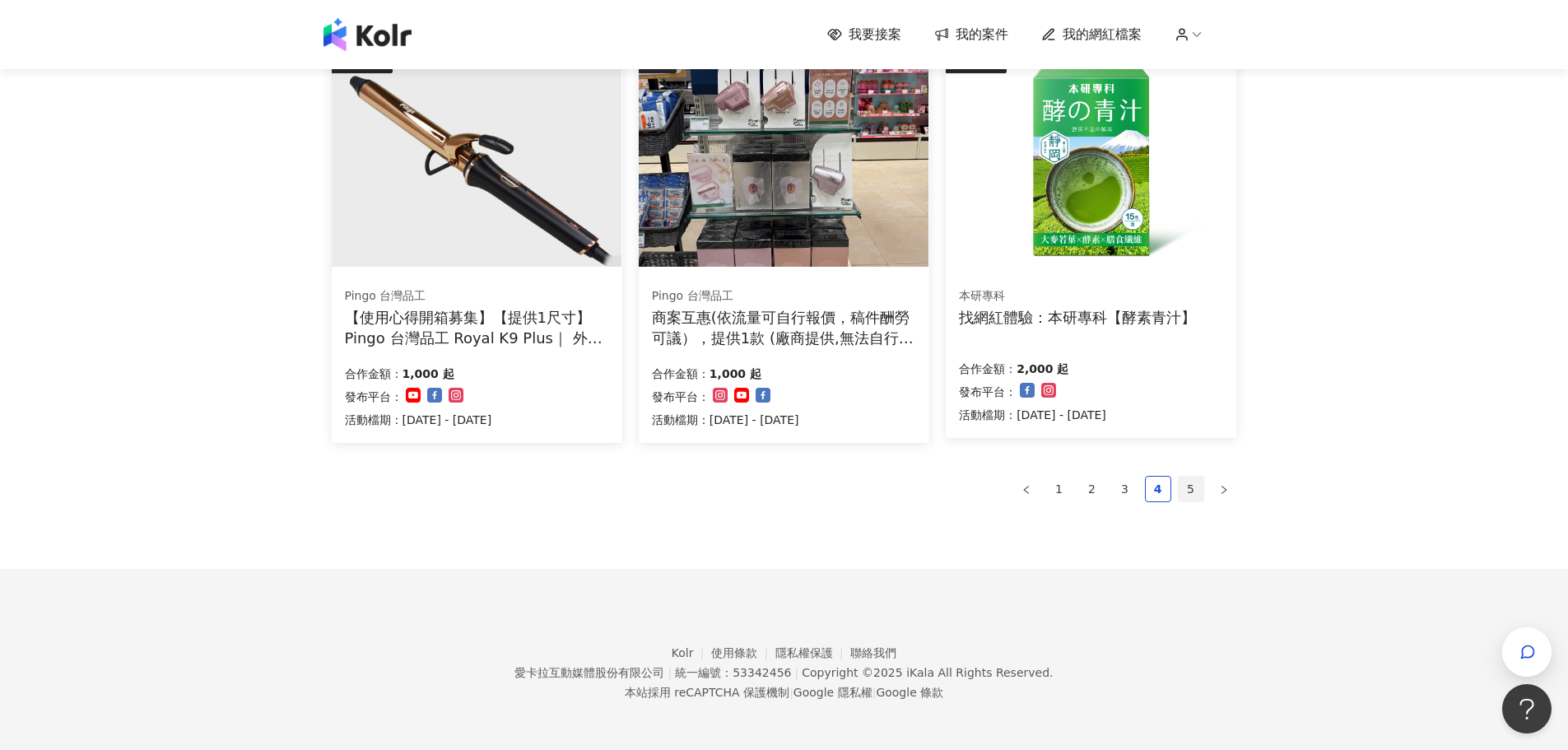
click at [1189, 486] on link "5" at bounding box center [1191, 489] width 25 height 25
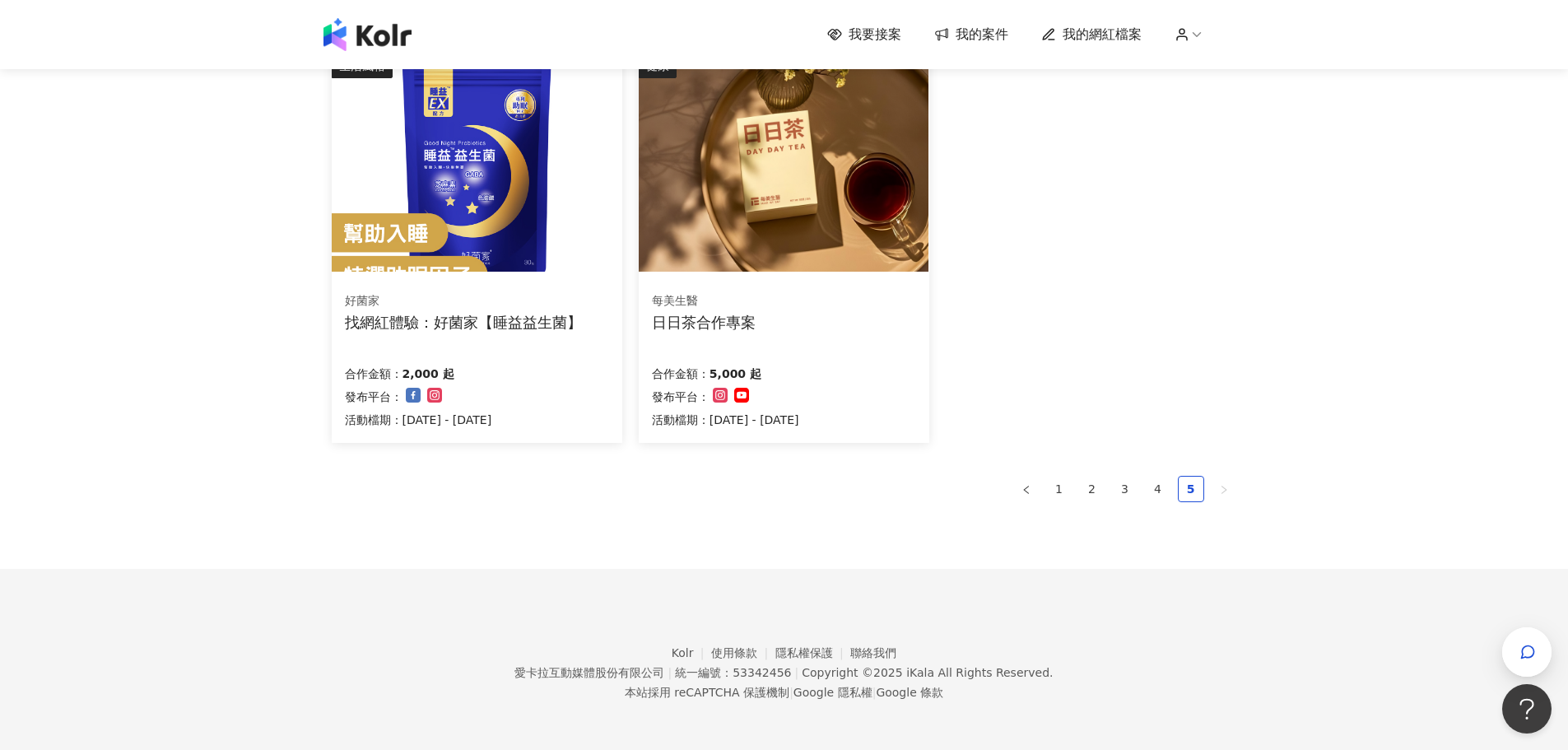
click at [742, 321] on div "日日茶合作專案" at bounding box center [703, 323] width 104 height 20
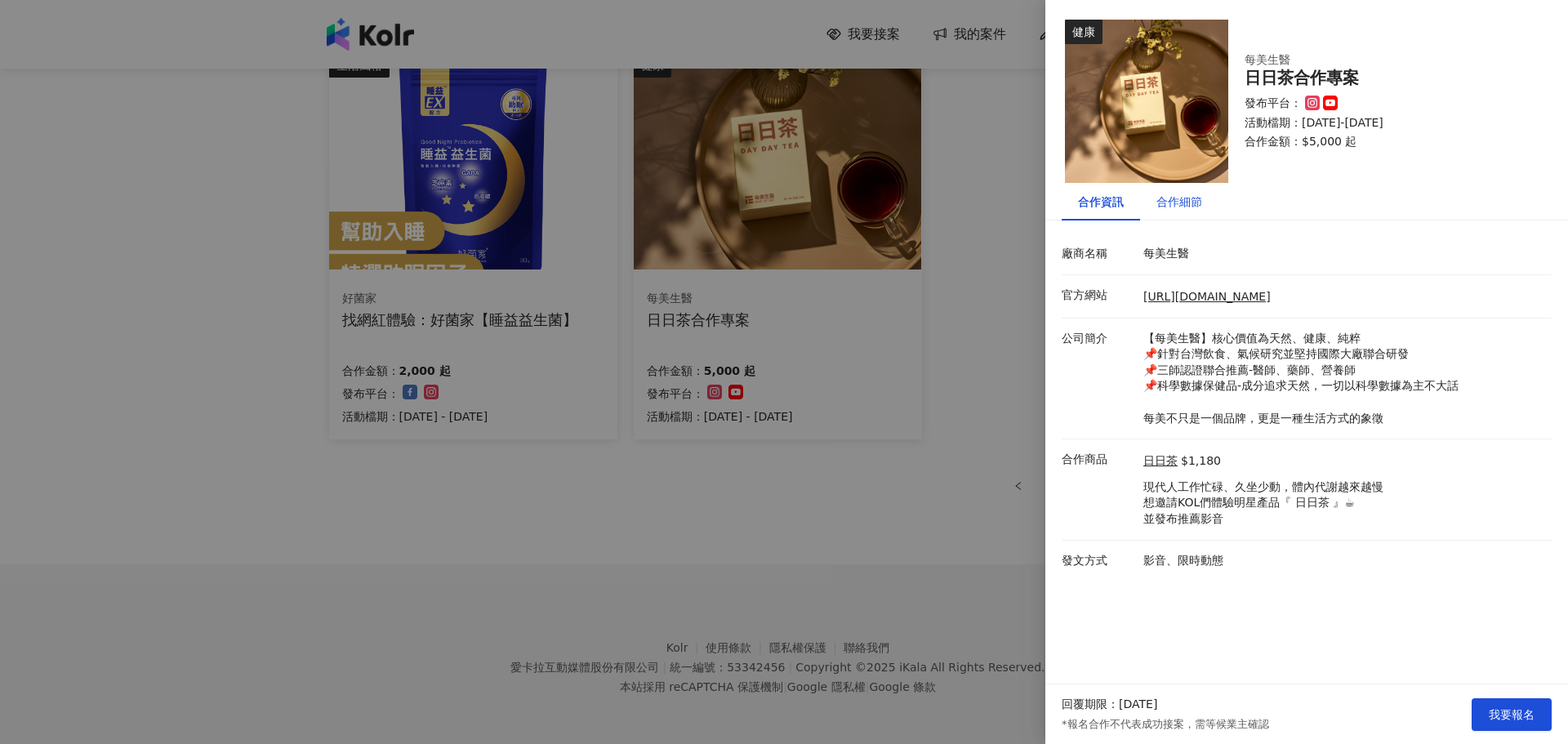
click at [1186, 202] on div "合作細節" at bounding box center [1180, 202] width 46 height 18
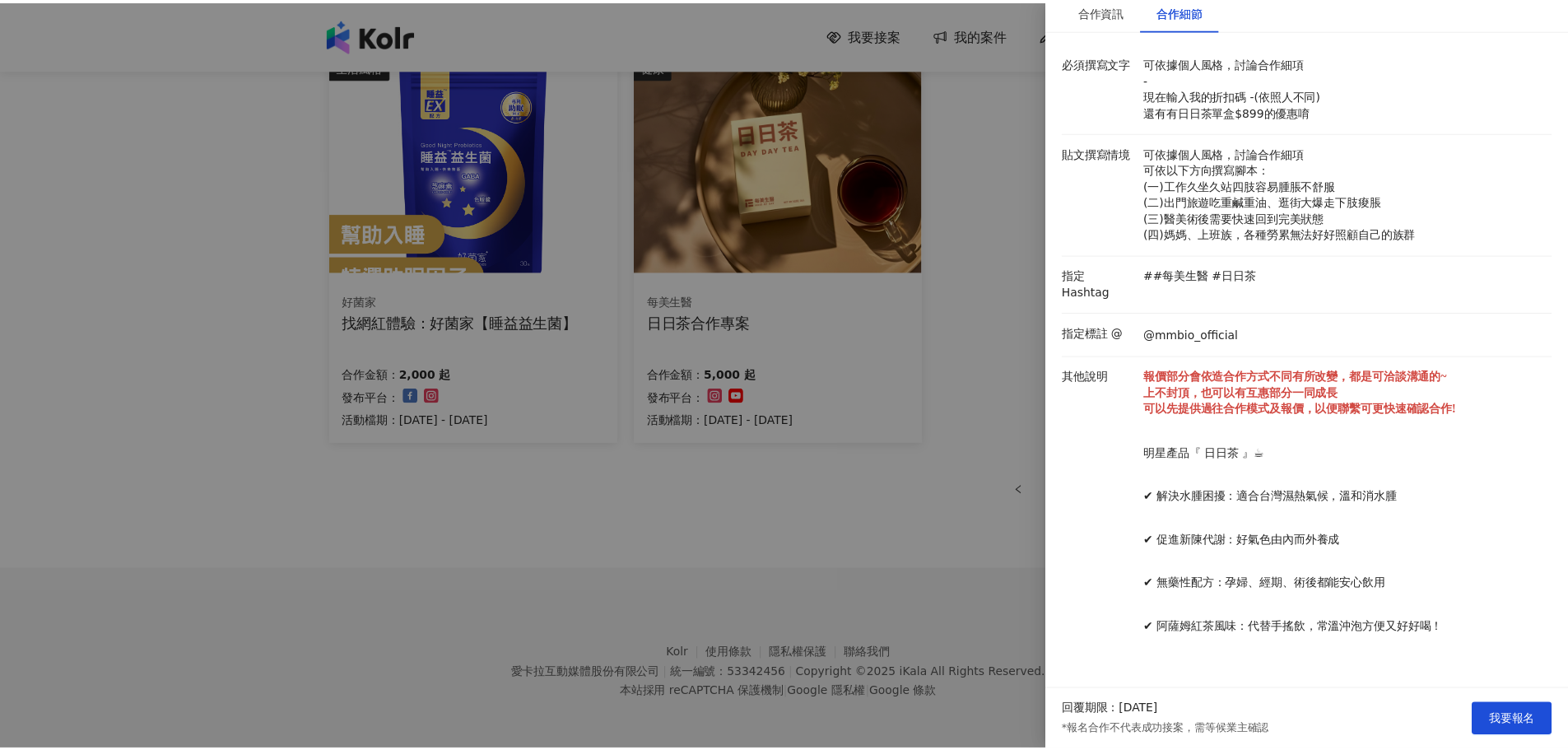
scroll to position [0, 0]
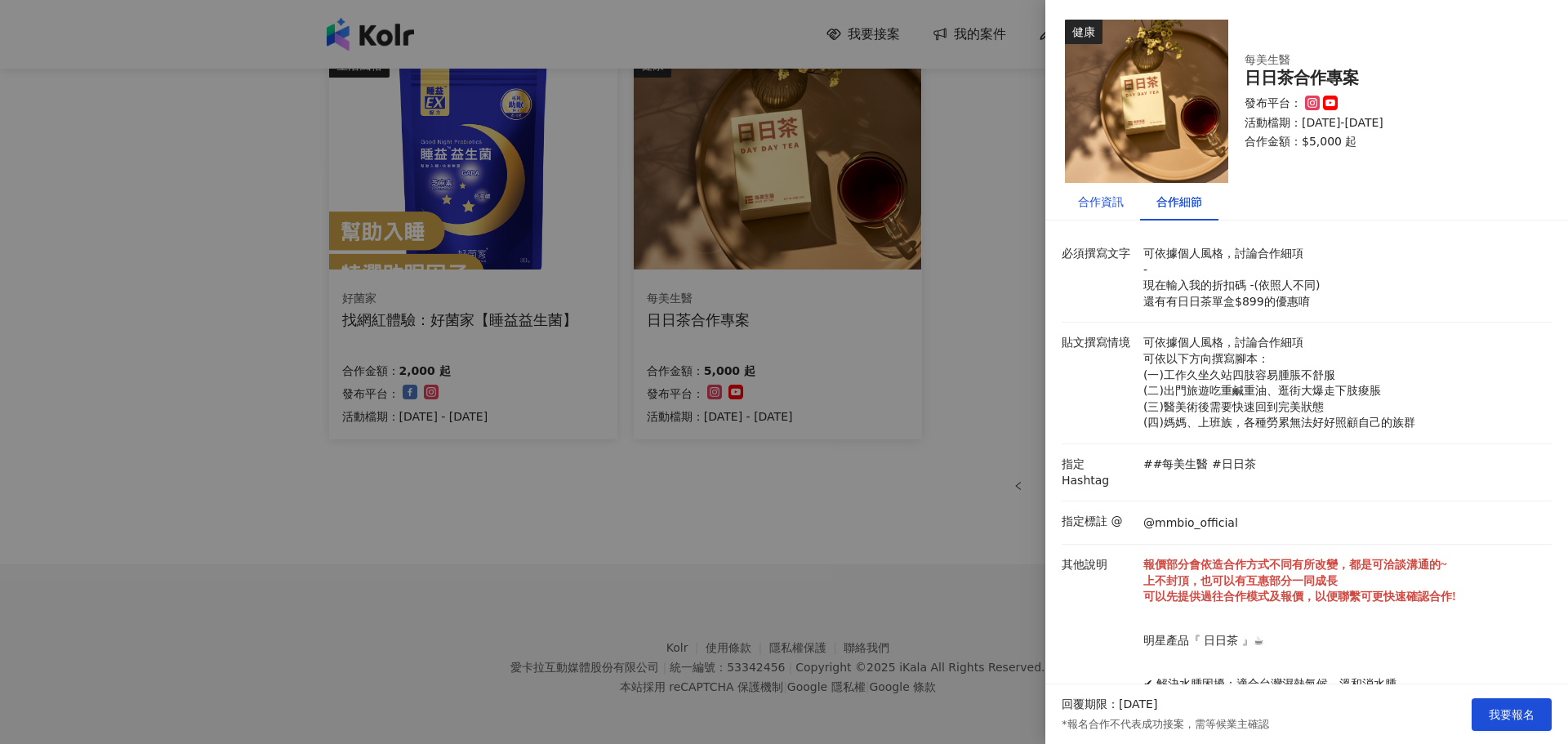
click at [1104, 207] on div "合作資訊" at bounding box center [1101, 202] width 46 height 18
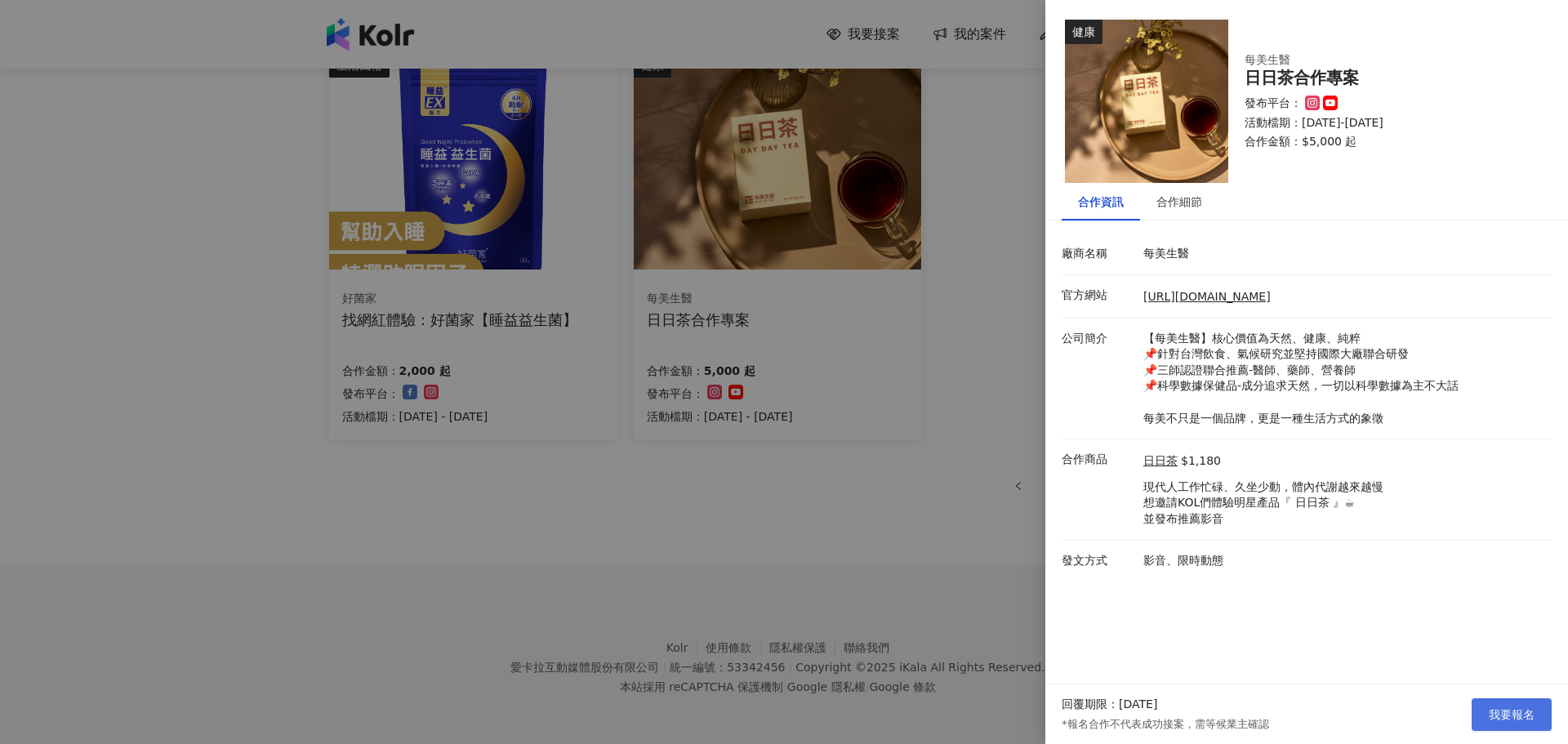
click at [1505, 709] on span "我要報名" at bounding box center [1512, 715] width 46 height 13
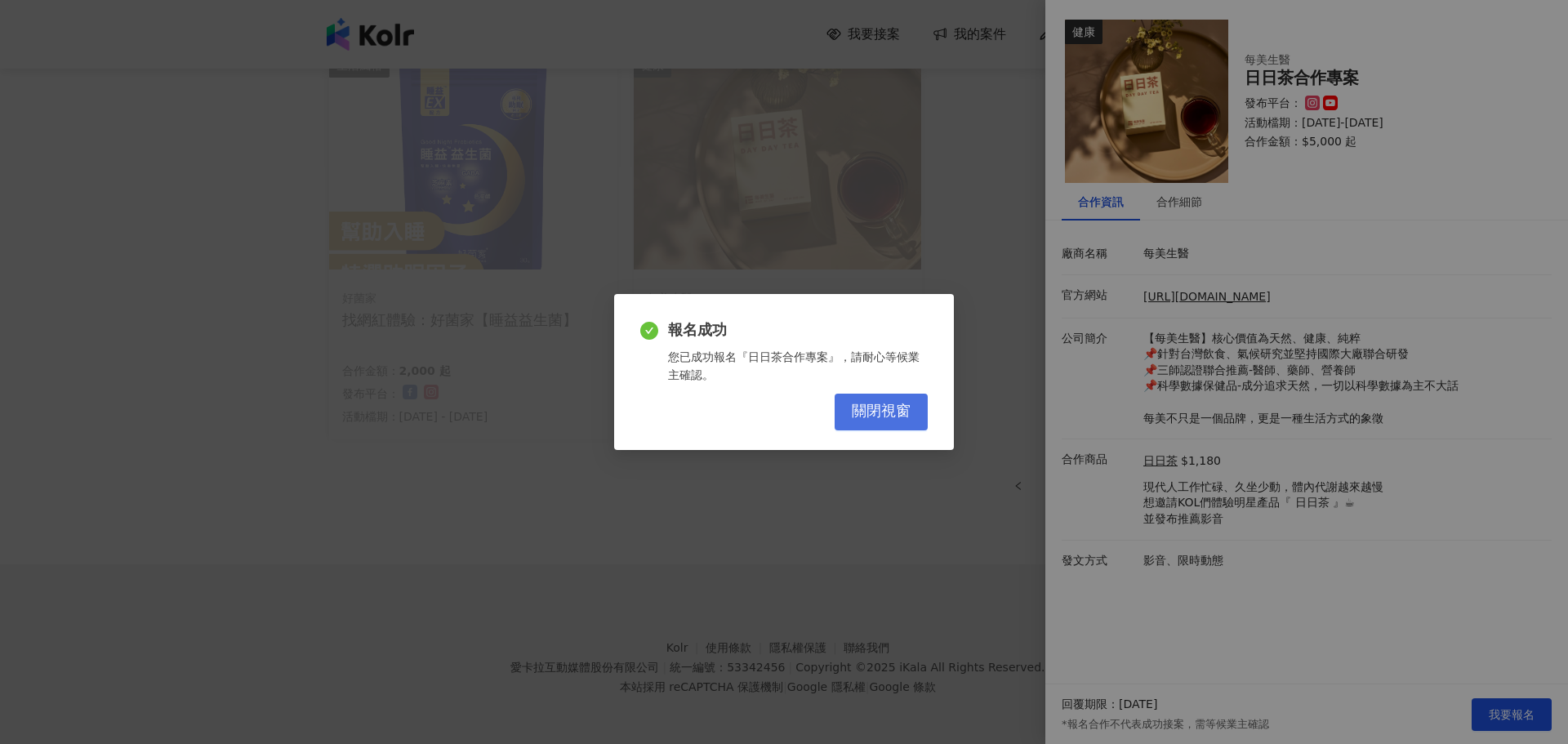
click at [896, 408] on span "關閉視窗" at bounding box center [881, 412] width 59 height 18
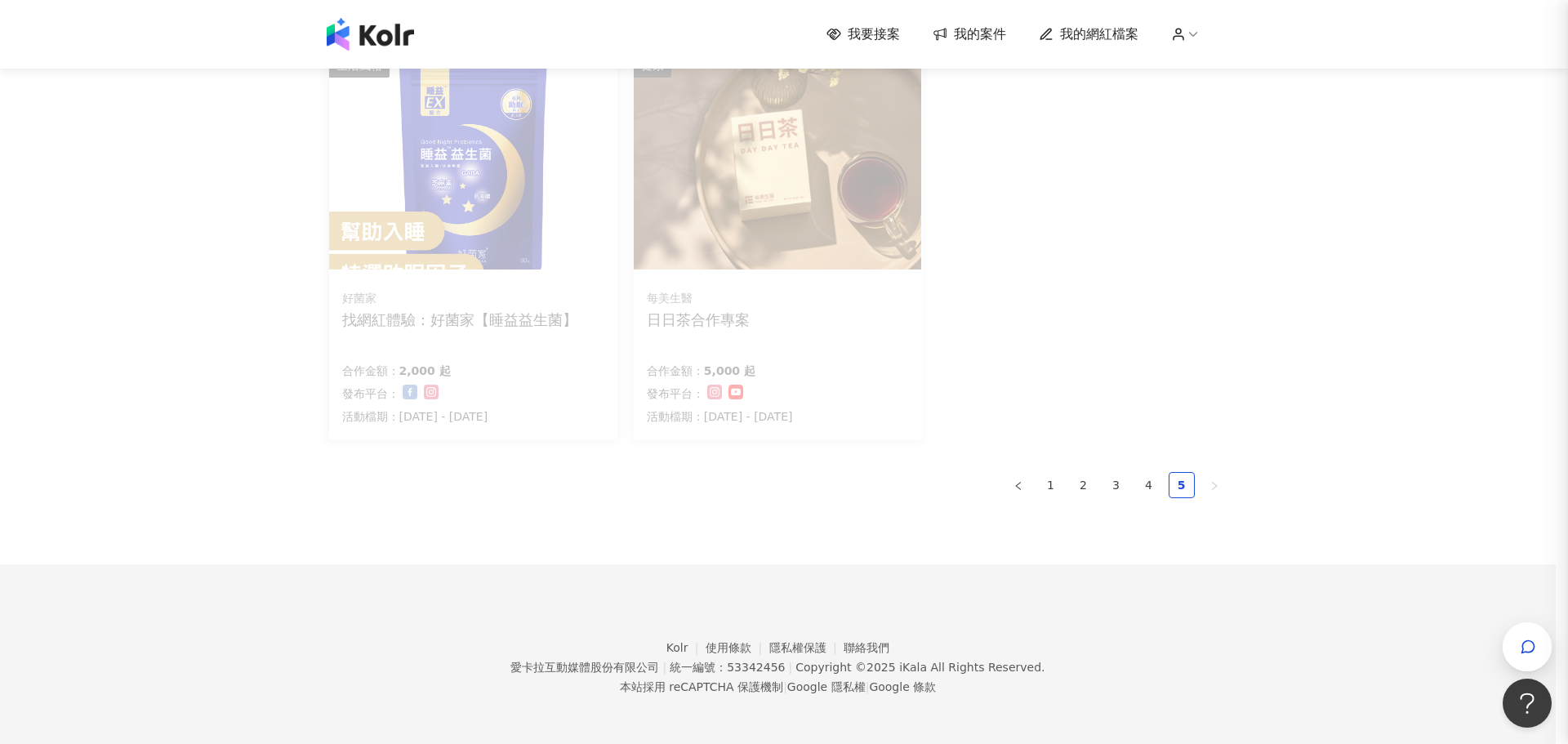
click at [646, 484] on ul "1 2 3 4 5" at bounding box center [778, 485] width 898 height 26
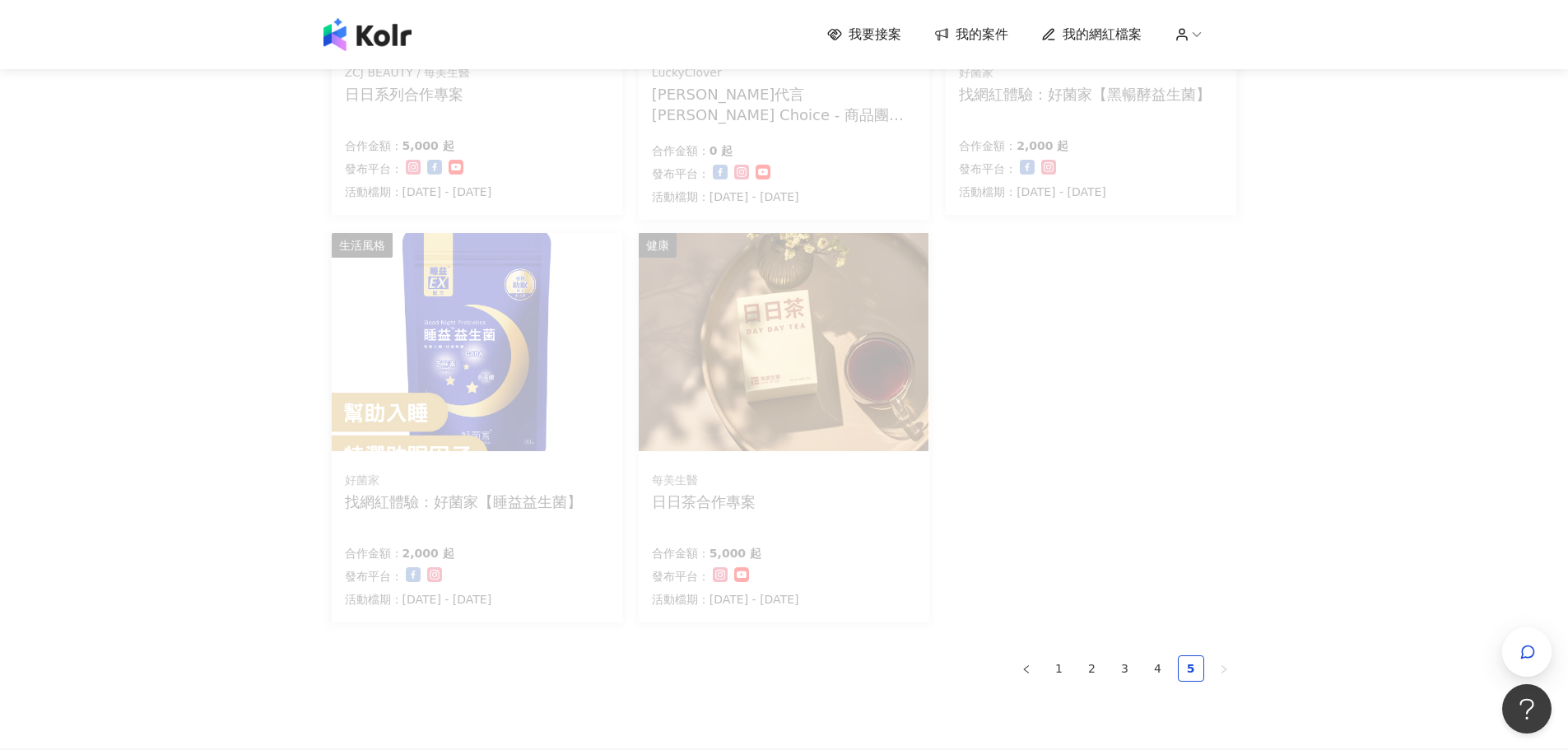
scroll to position [601, 0]
